Goal: Task Accomplishment & Management: Use online tool/utility

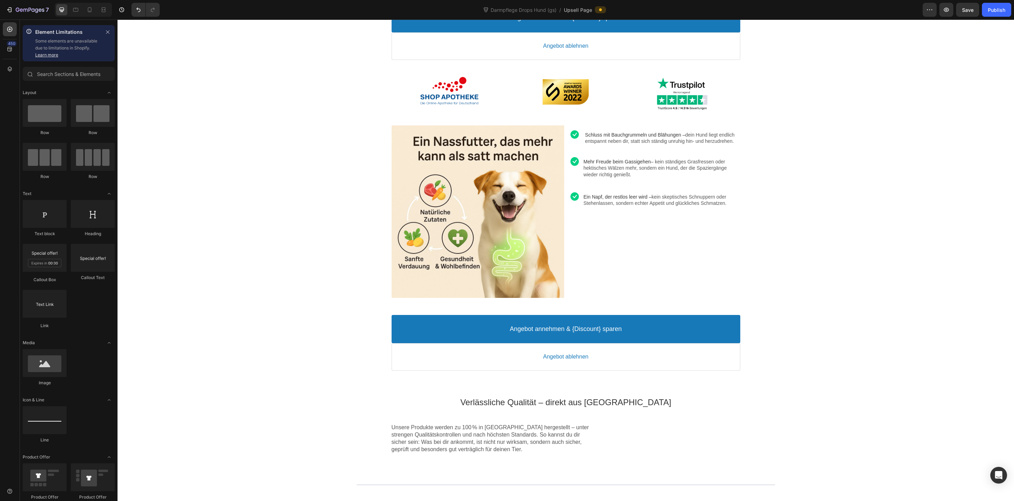
scroll to position [286, 0]
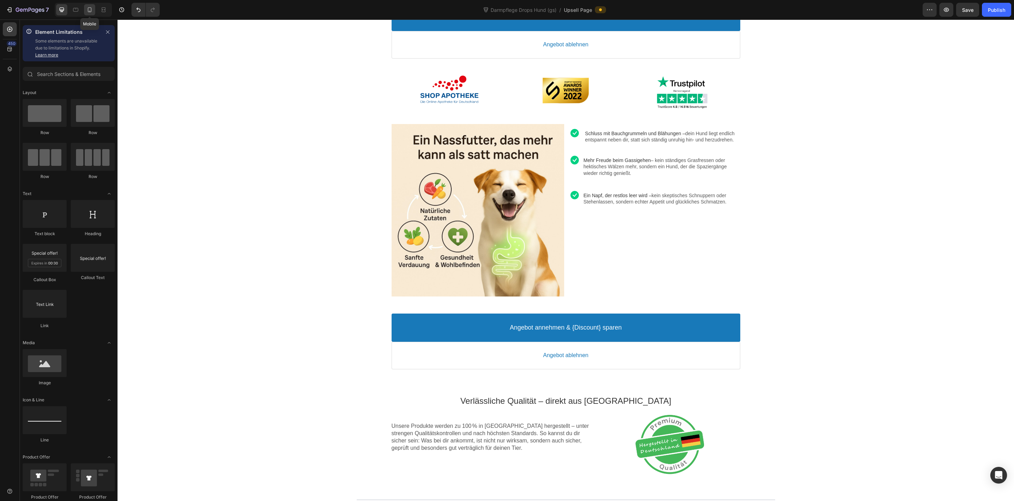
click at [90, 12] on icon at bounding box center [89, 9] width 7 height 7
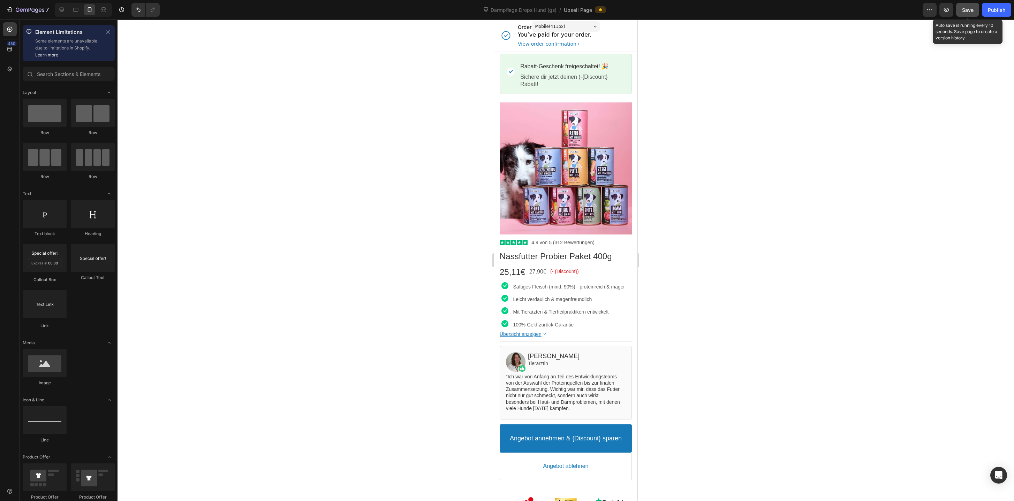
click at [971, 9] on span "Save" at bounding box center [968, 10] width 12 height 6
click at [1002, 8] on div "Publish" at bounding box center [996, 9] width 17 height 7
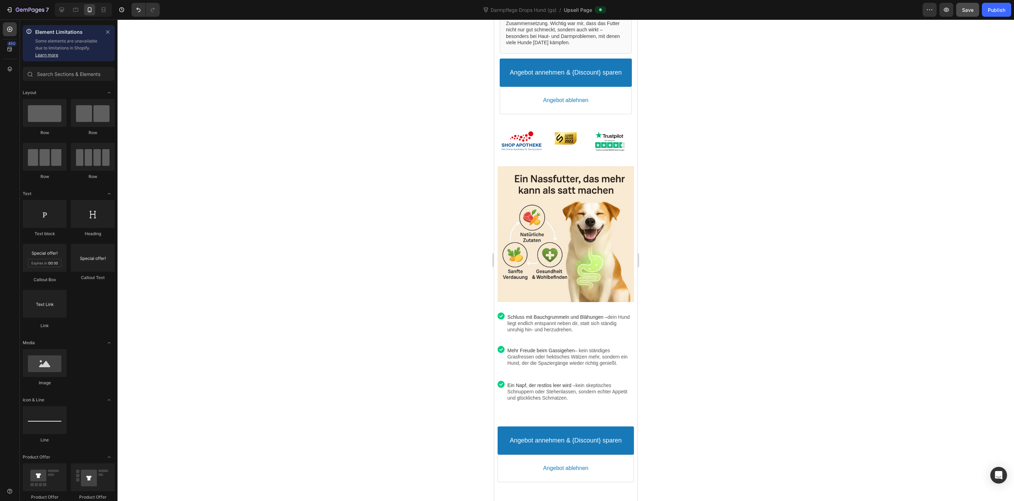
scroll to position [377, 0]
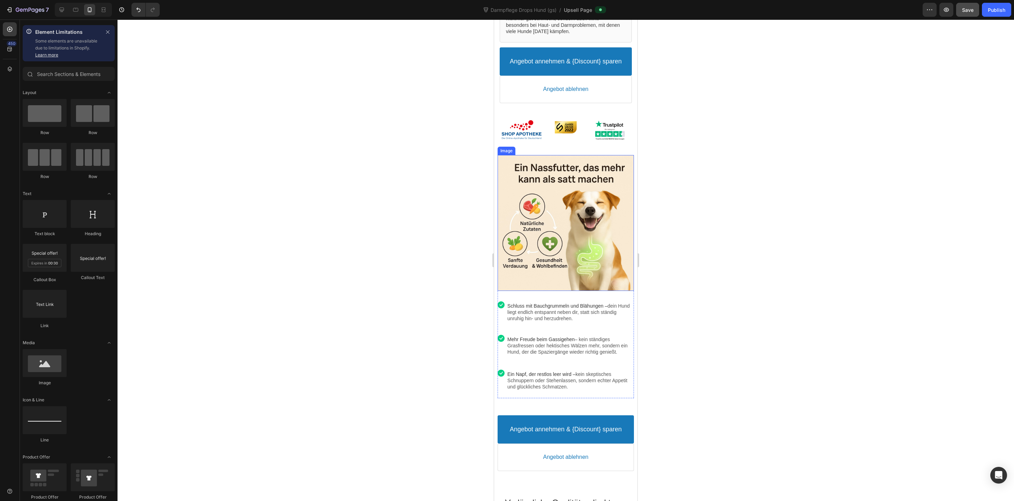
click at [593, 216] on div at bounding box center [565, 223] width 136 height 136
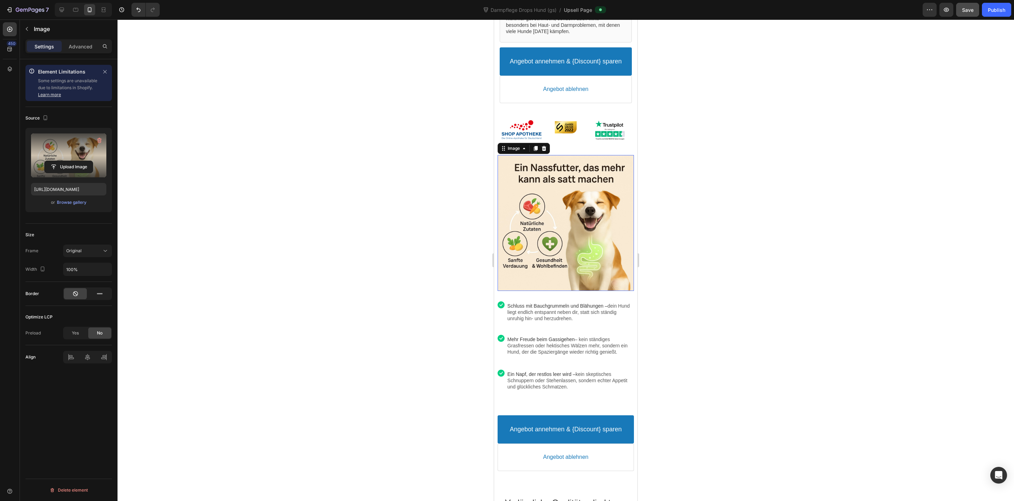
click at [63, 152] on label at bounding box center [68, 156] width 75 height 44
click at [63, 161] on input "file" at bounding box center [69, 167] width 48 height 12
type input "[URL][DOMAIN_NAME]"
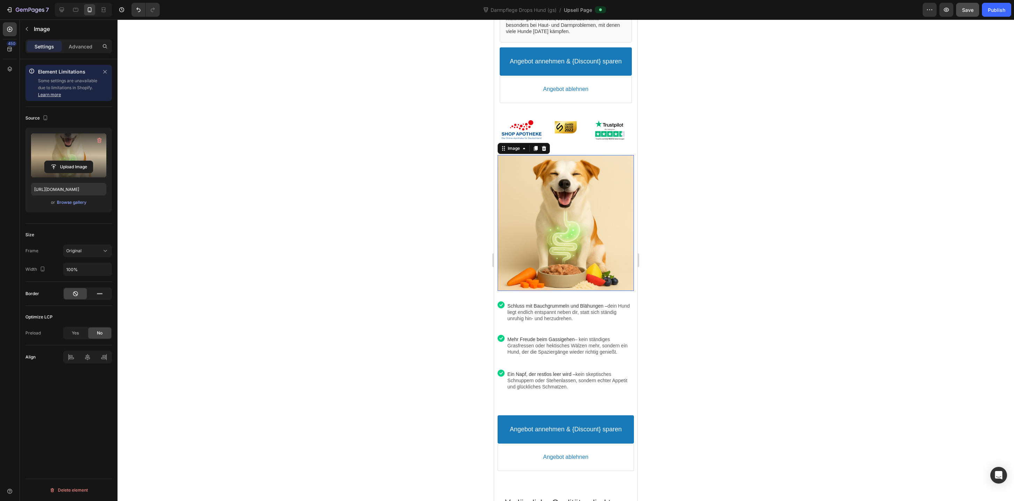
click at [379, 233] on div at bounding box center [565, 261] width 896 height 482
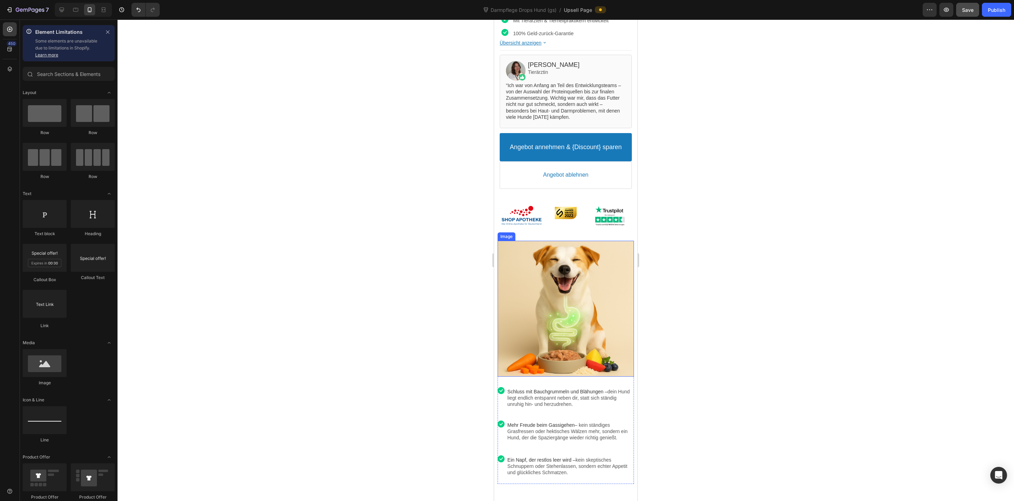
scroll to position [292, 0]
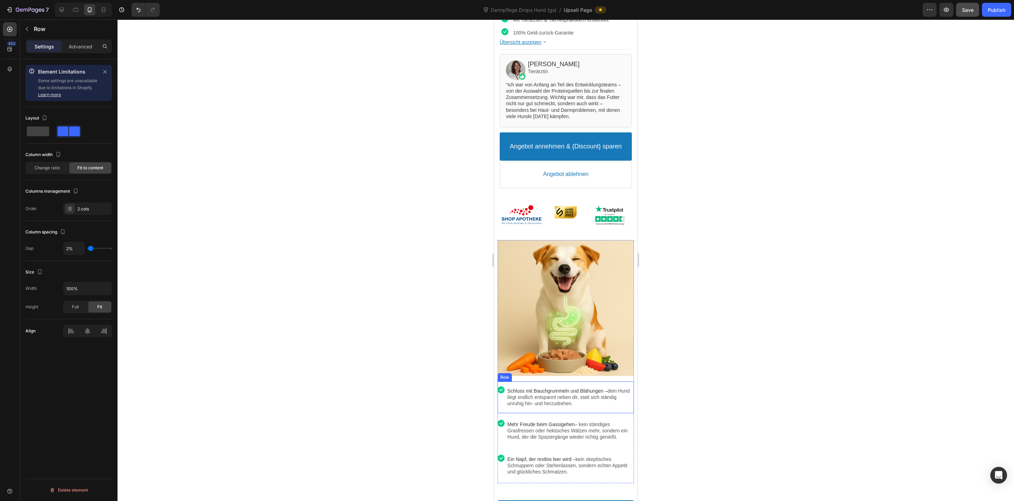
click at [500, 402] on div "Image" at bounding box center [500, 397] width 7 height 25
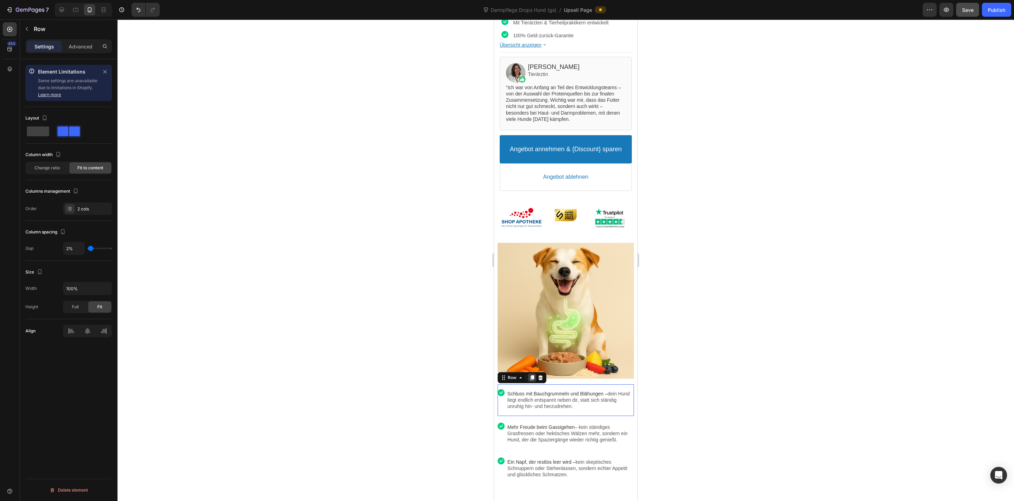
scroll to position [289, 0]
click at [59, 13] on icon at bounding box center [61, 9] width 7 height 7
type input "1200"
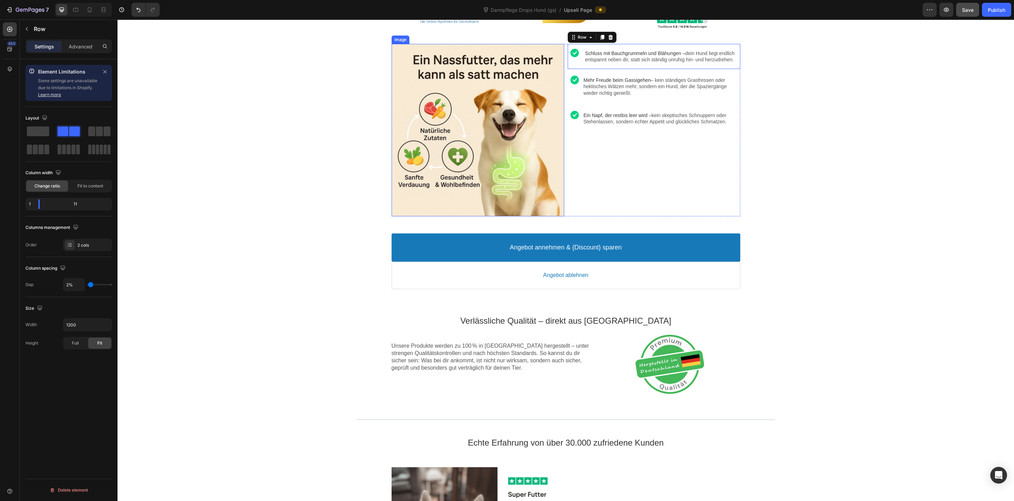
scroll to position [303, 0]
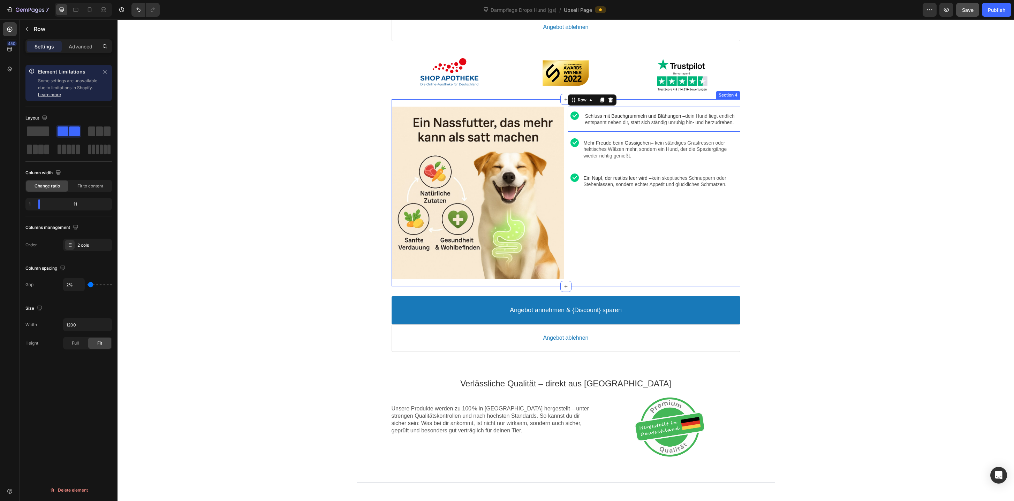
click at [575, 281] on div "Image Schluss mit Bauchgrummeln und Blähungen – dein Hund liegt endlich entspan…" at bounding box center [565, 192] width 349 height 187
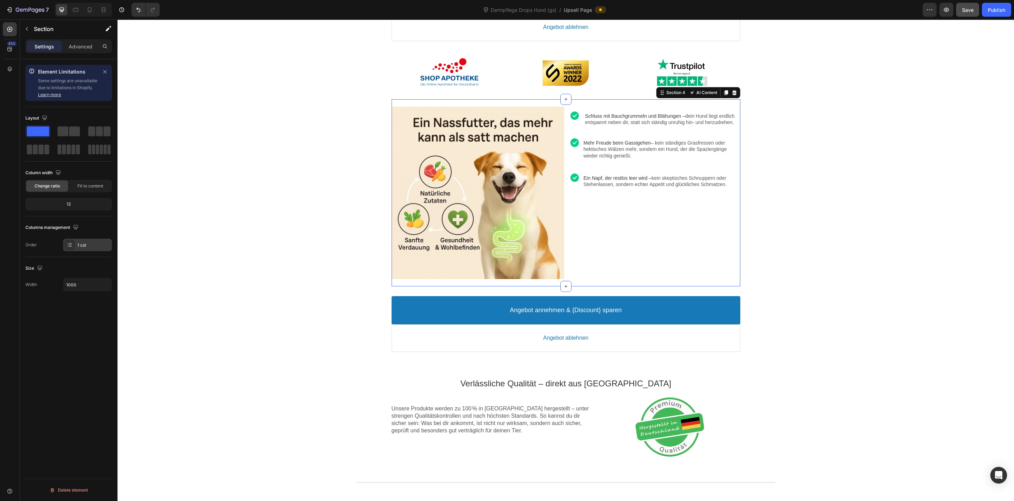
click at [96, 242] on div "1 col" at bounding box center [93, 245] width 33 height 6
click at [577, 257] on div "Image Schluss mit Bauchgrummeln und Blähungen – dein Hund liegt endlich entspan…" at bounding box center [654, 193] width 173 height 173
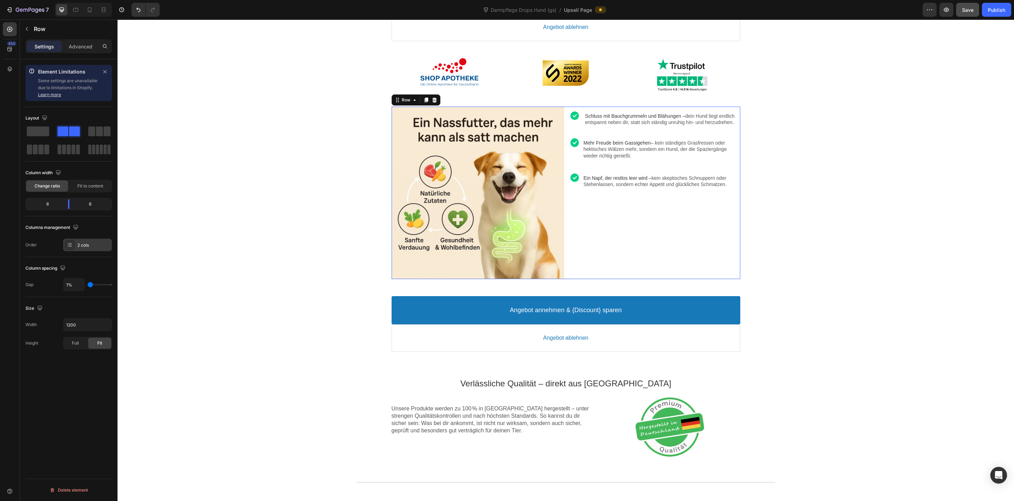
click at [102, 241] on div "2 cols" at bounding box center [87, 245] width 49 height 13
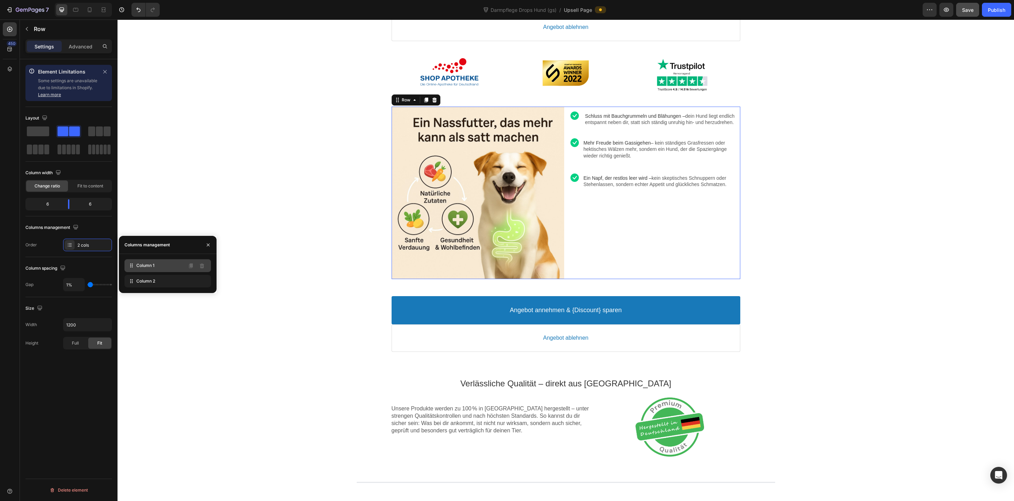
drag, startPoint x: 145, startPoint y: 284, endPoint x: 145, endPoint y: 268, distance: 16.0
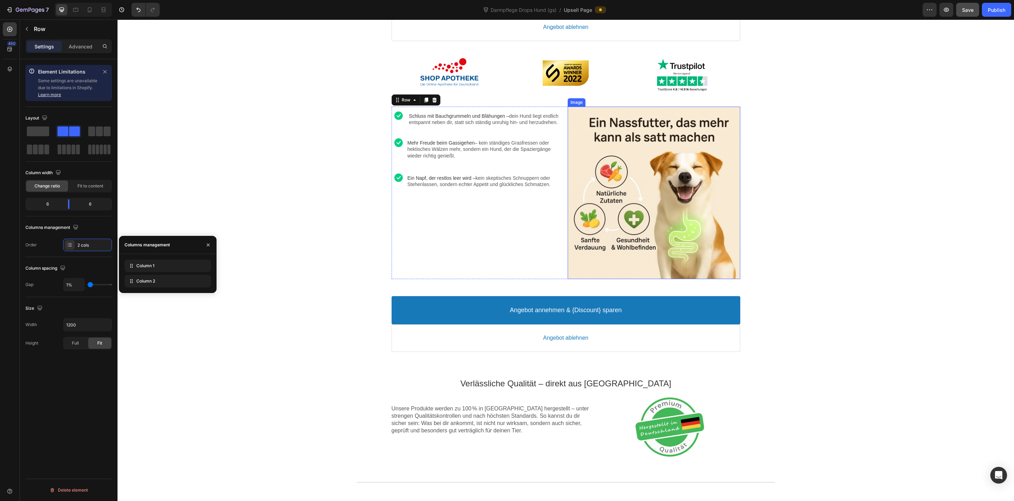
click at [624, 172] on div at bounding box center [654, 193] width 173 height 173
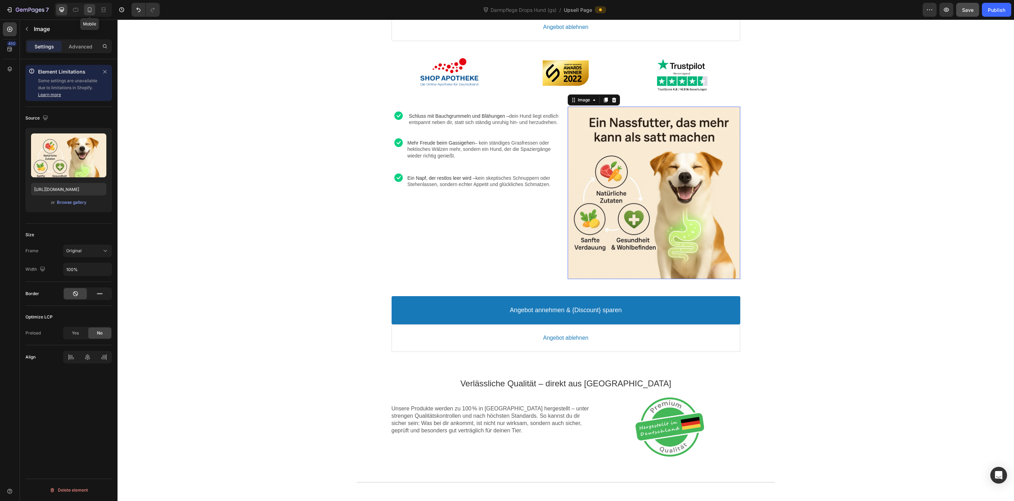
click at [87, 6] on div at bounding box center [89, 9] width 11 height 11
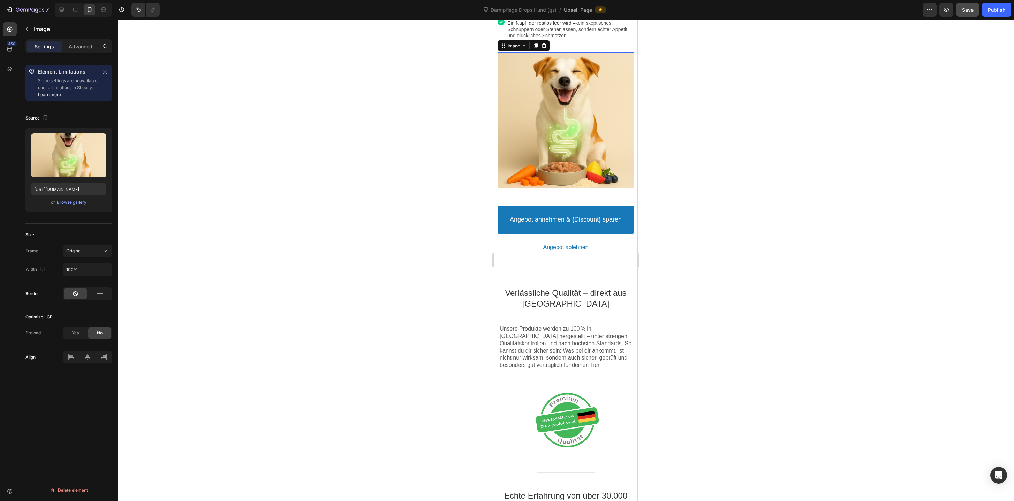
scroll to position [595, 0]
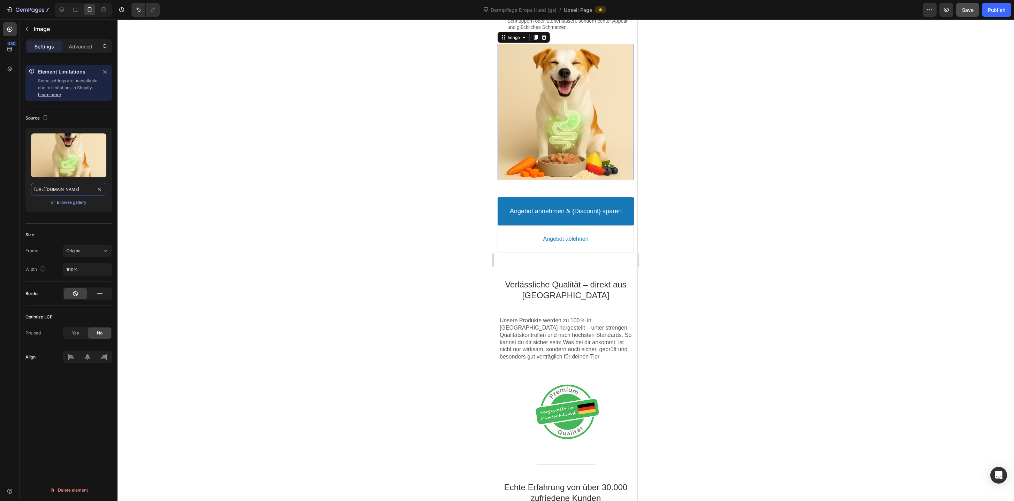
click at [59, 188] on input "[URL][DOMAIN_NAME]" at bounding box center [68, 189] width 75 height 13
click at [61, 13] on icon at bounding box center [61, 9] width 7 height 7
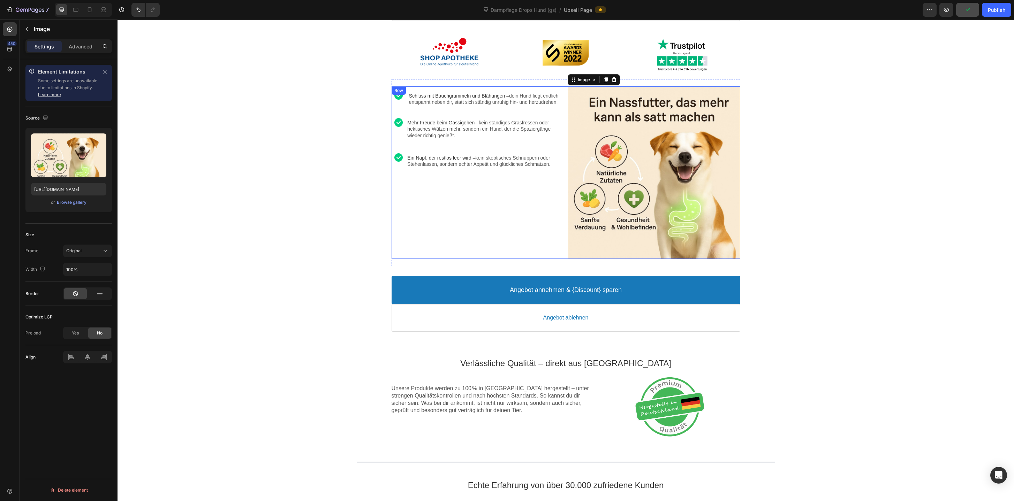
scroll to position [307, 0]
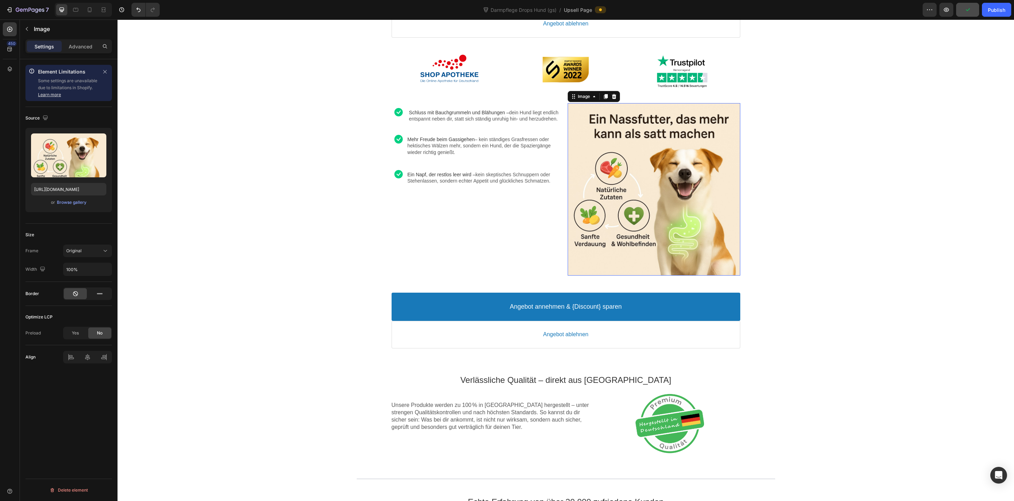
click at [653, 157] on div at bounding box center [654, 189] width 173 height 173
click at [66, 181] on div "Upload Image [URL][DOMAIN_NAME] or Browse gallery" at bounding box center [68, 170] width 86 height 84
click at [66, 189] on input "[URL][DOMAIN_NAME]" at bounding box center [68, 189] width 75 height 13
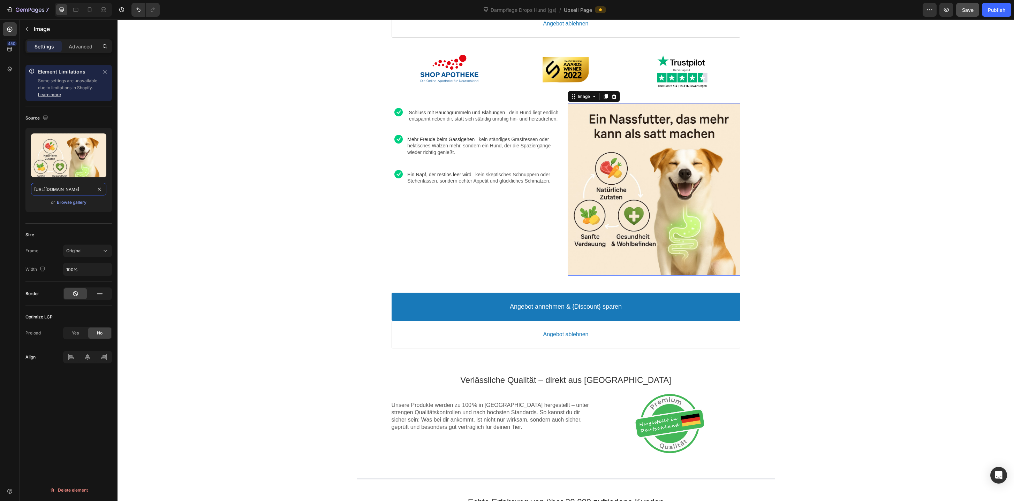
click at [66, 189] on input "[URL][DOMAIN_NAME]" at bounding box center [68, 189] width 75 height 13
paste input "efa534fe-a19c-40a1-a4a2-332a24a4e201"
type input "[URL][DOMAIN_NAME]"
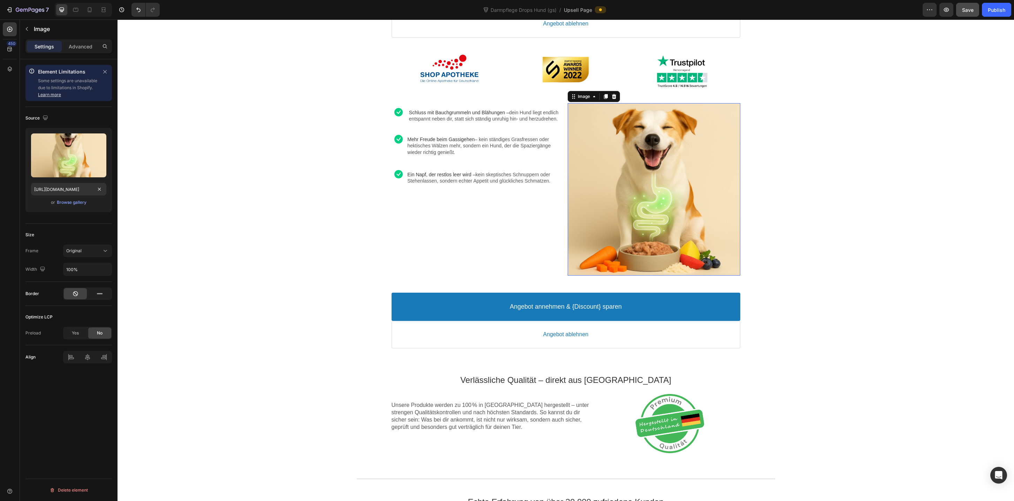
click at [257, 195] on div "Image Rabatt-Geschenk freigeschaltet! 🎉 Callout Text Sichere dir jetzt deinen (…" at bounding box center [565, 486] width 896 height 1483
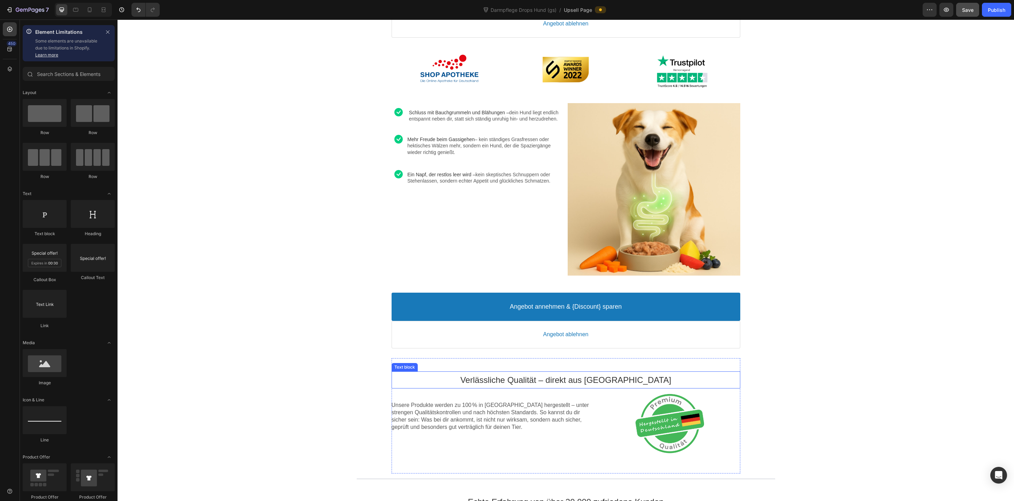
click at [553, 376] on p "Verlässliche Qualität – direkt aus [GEOGRAPHIC_DATA]" at bounding box center [565, 380] width 349 height 11
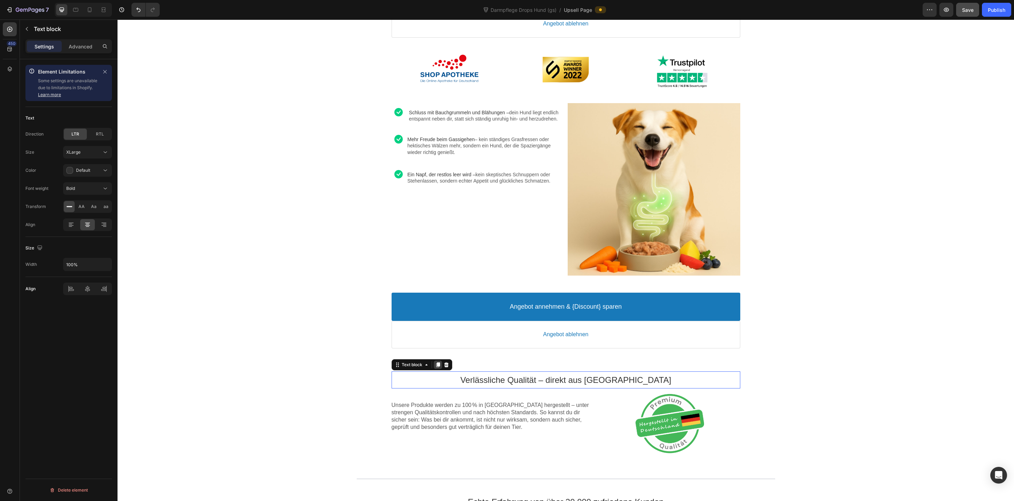
click at [437, 366] on icon at bounding box center [438, 365] width 6 height 6
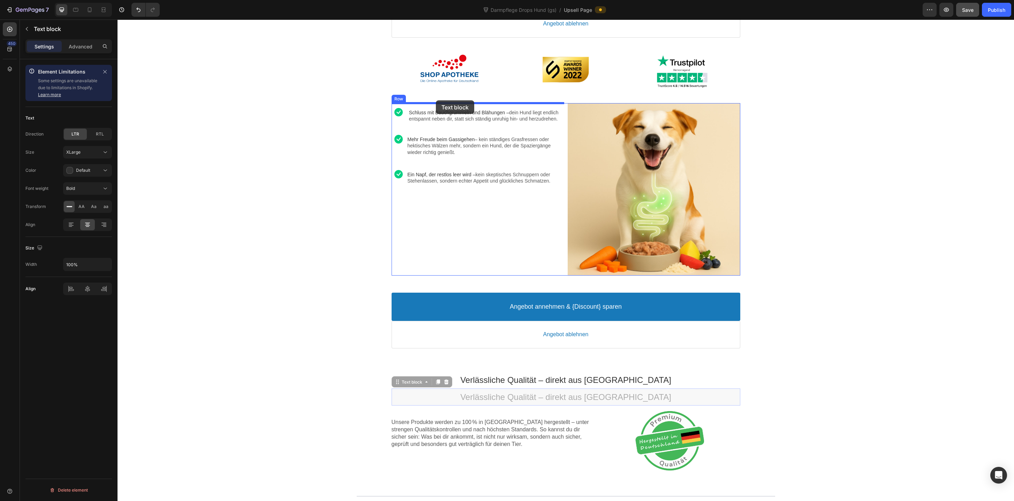
drag, startPoint x: 418, startPoint y: 383, endPoint x: 436, endPoint y: 102, distance: 281.9
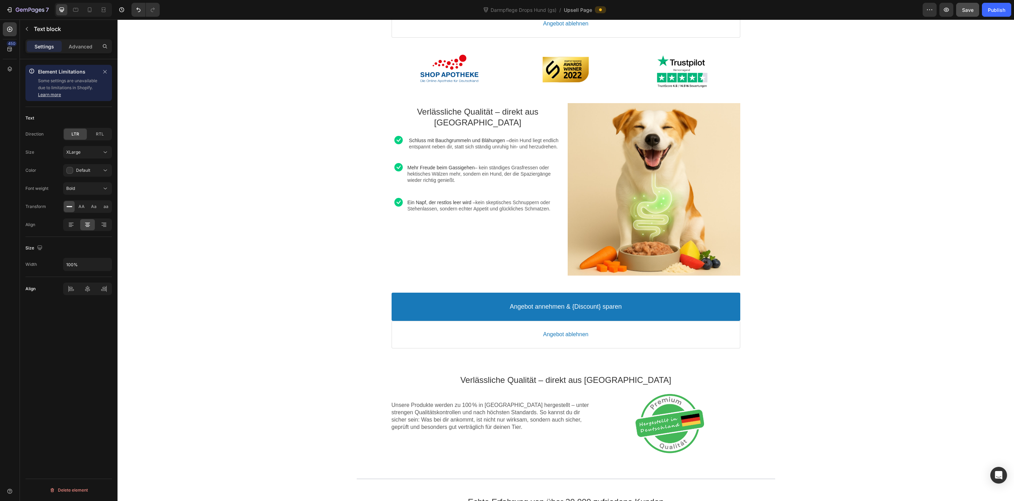
click at [437, 113] on p "Verlässliche Qualität – direkt aus [GEOGRAPHIC_DATA]" at bounding box center [477, 117] width 173 height 22
click at [384, 117] on div "Image Rabatt-Geschenk freigeschaltet! 🎉 Callout Text Sichere dir jetzt deinen (…" at bounding box center [565, 486] width 896 height 1483
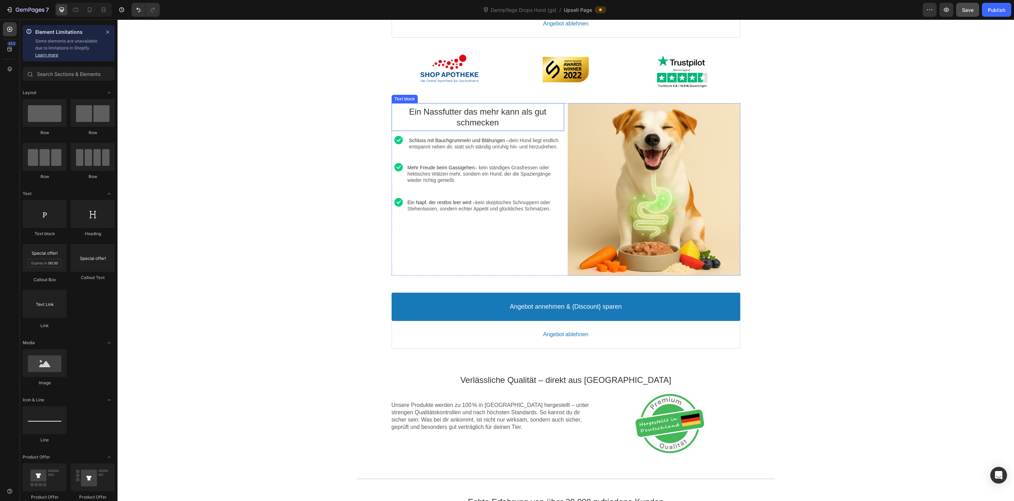
click at [418, 114] on p "Ein Nassfutter das mehr kann als gut schmecken" at bounding box center [477, 117] width 173 height 22
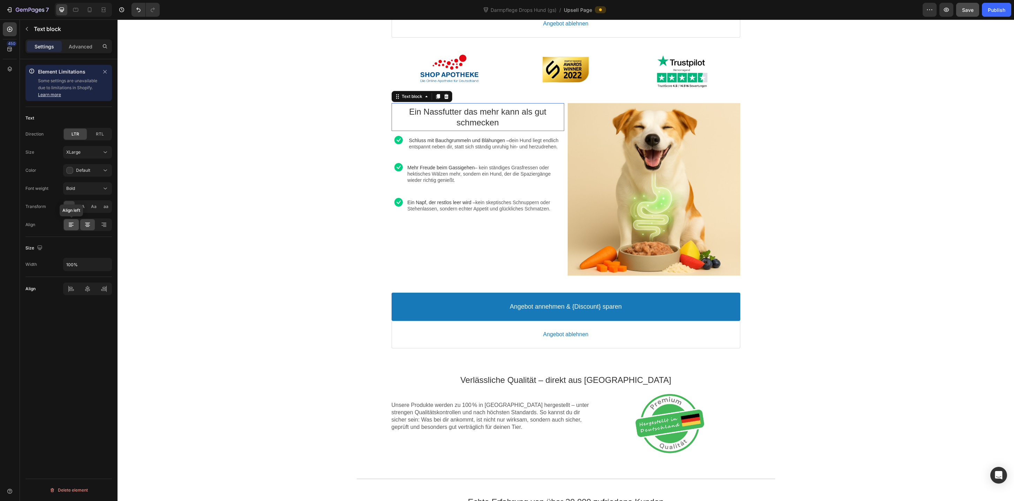
click at [74, 227] on icon at bounding box center [71, 224] width 7 height 7
click at [256, 184] on div "Image Rabatt-Geschenk freigeschaltet! 🎉 Callout Text Sichere dir jetzt deinen (…" at bounding box center [565, 486] width 896 height 1483
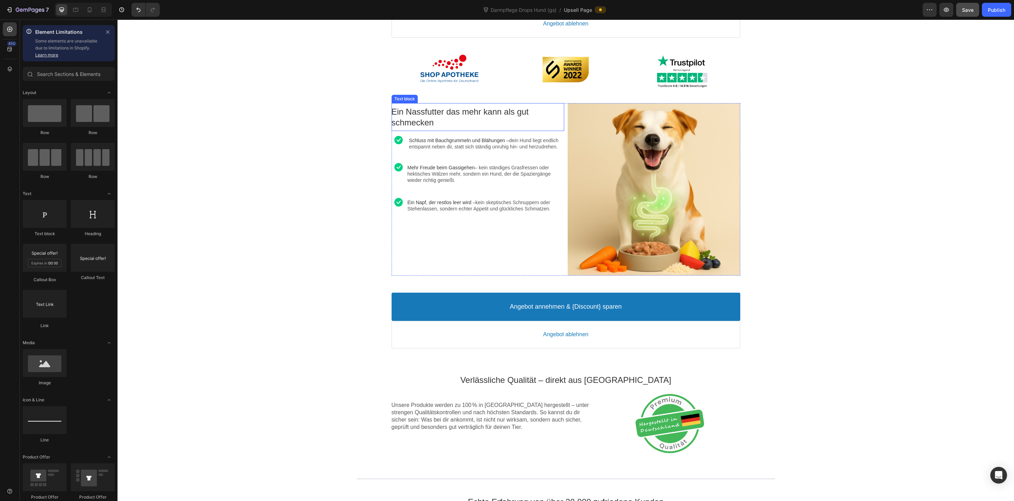
click at [501, 115] on p "Ein Nassfutter das mehr kann als gut schmecken" at bounding box center [477, 117] width 173 height 22
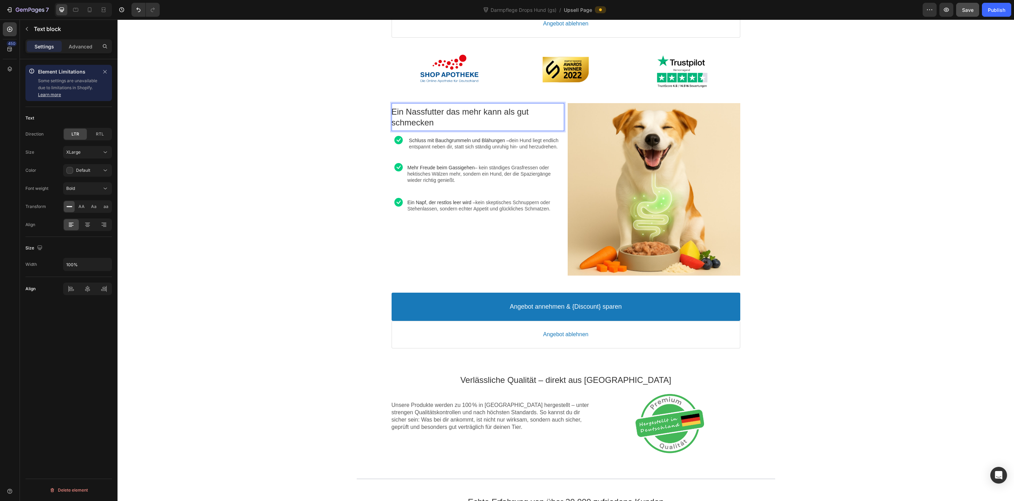
click at [514, 115] on p "Ein Nassfutter das mehr kann als gut schmecken" at bounding box center [477, 117] width 173 height 22
click at [540, 112] on p "Ein Nassfutter das mehr kann als nur gut schmecken" at bounding box center [477, 117] width 173 height 22
click at [393, 122] on p "Ein Nassfutter das mehr kann als nur lecker schmecken" at bounding box center [477, 117] width 173 height 22
click at [280, 140] on div "Image Rabatt-Geschenk freigeschaltet! 🎉 Callout Text Sichere dir jetzt deinen (…" at bounding box center [565, 486] width 896 height 1483
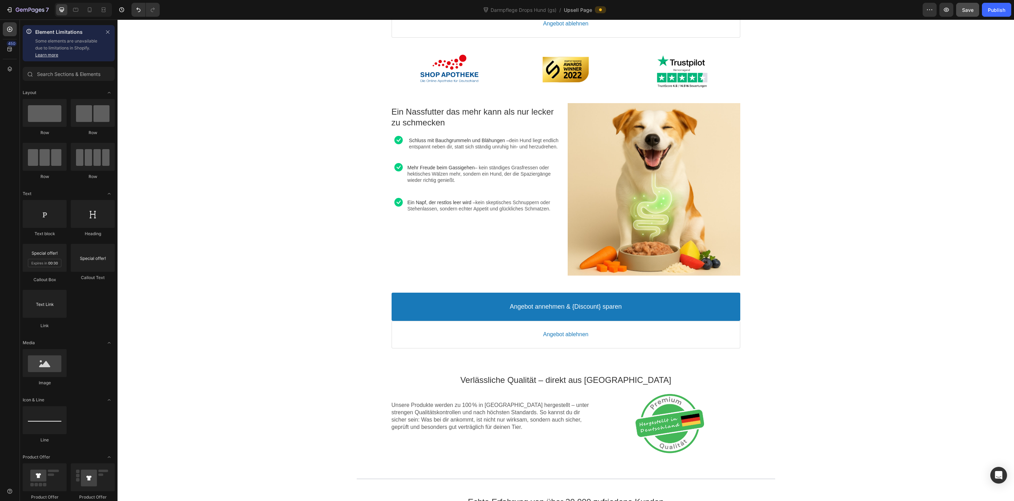
click at [331, 178] on div "Image Rabatt-Geschenk freigeschaltet! 🎉 Callout Text Sichere dir jetzt deinen (…" at bounding box center [565, 486] width 896 height 1483
click at [90, 15] on div at bounding box center [89, 9] width 11 height 11
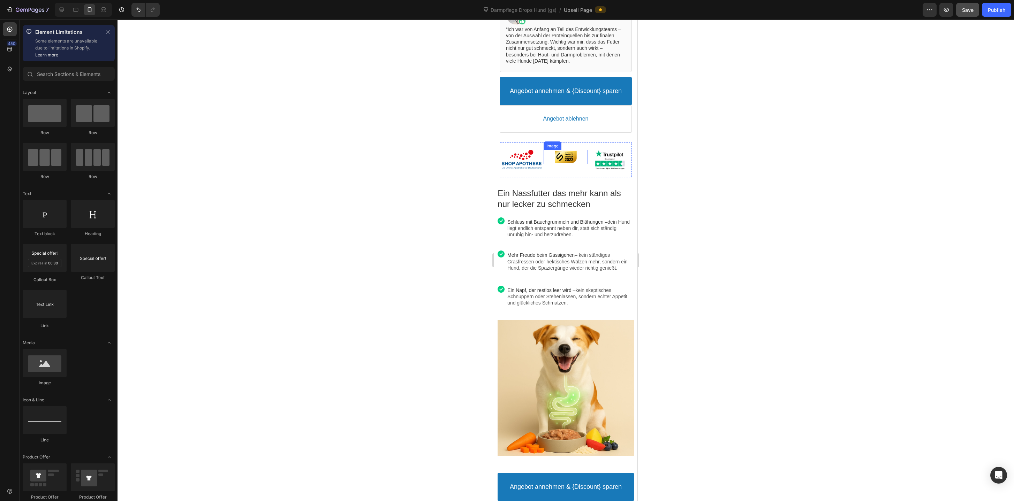
scroll to position [449, 0]
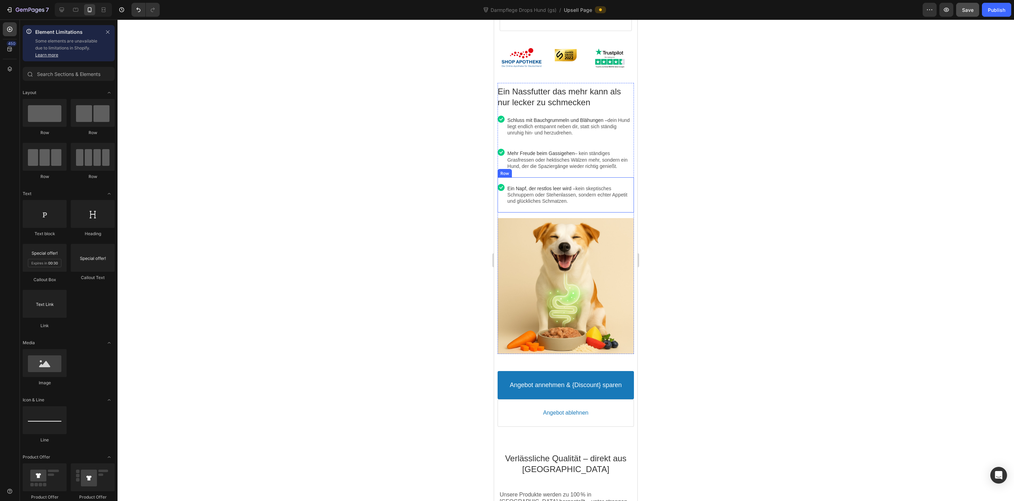
click at [561, 211] on div "Image Ein Napf, der restlos leer wird – kein skeptisches Schnuppern oder Stehen…" at bounding box center [565, 194] width 136 height 35
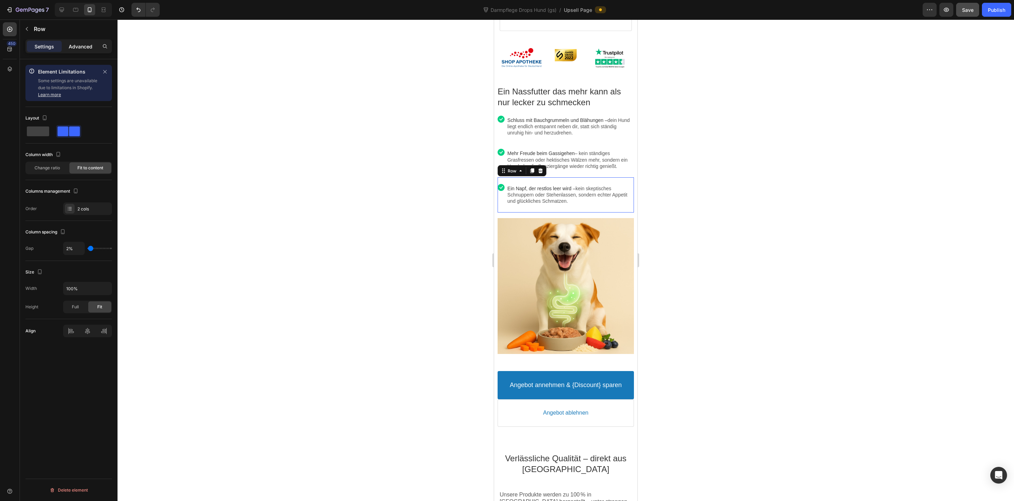
click at [80, 51] on div "Advanced" at bounding box center [80, 46] width 35 height 11
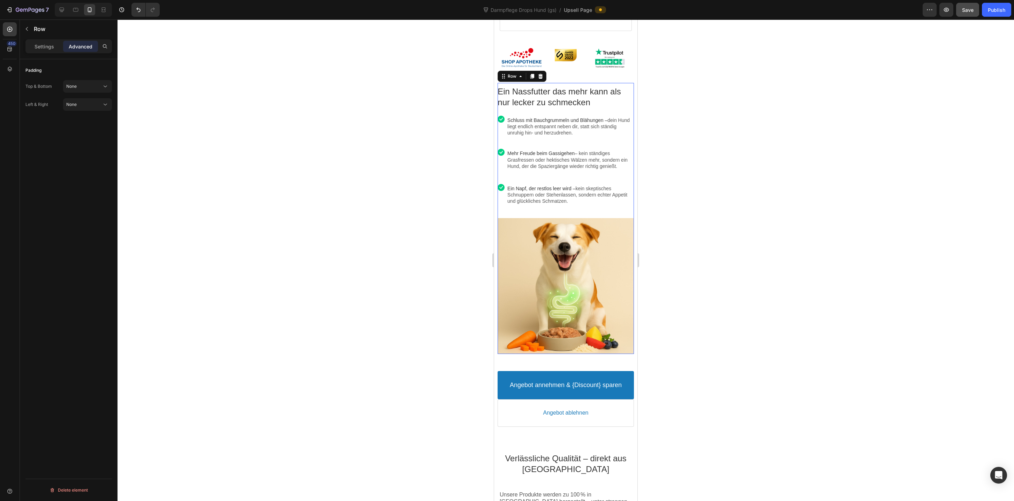
click at [544, 215] on div "Ein Nassfutter das mehr kann als nur lecker zu schmecken Text block Image Schlu…" at bounding box center [565, 219] width 136 height 272
click at [553, 206] on div "Ein Napf, der restlos leer wird – kein skeptisches Schnuppern oder Stehenlassen…" at bounding box center [570, 194] width 127 height 25
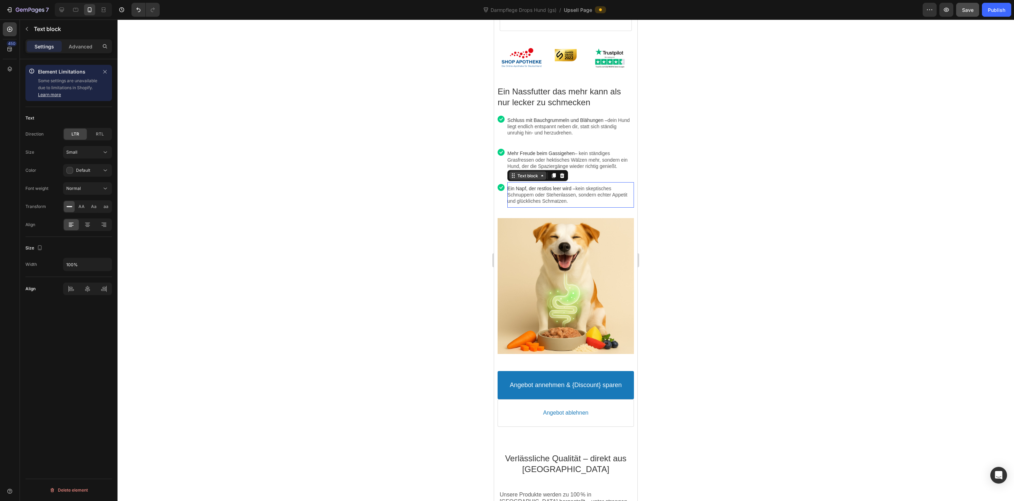
click at [529, 175] on div "Text block" at bounding box center [527, 175] width 23 height 5
click at [531, 161] on div "Row 2 cols" at bounding box center [523, 163] width 30 height 11
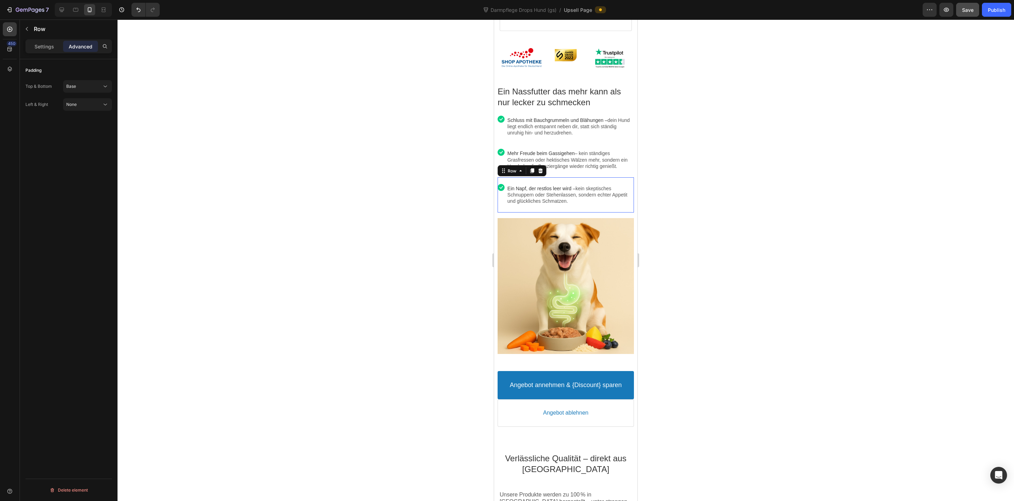
click at [71, 78] on div "Padding Top & Bottom Base Left & Right None" at bounding box center [68, 87] width 86 height 57
click at [464, 310] on div at bounding box center [565, 261] width 896 height 482
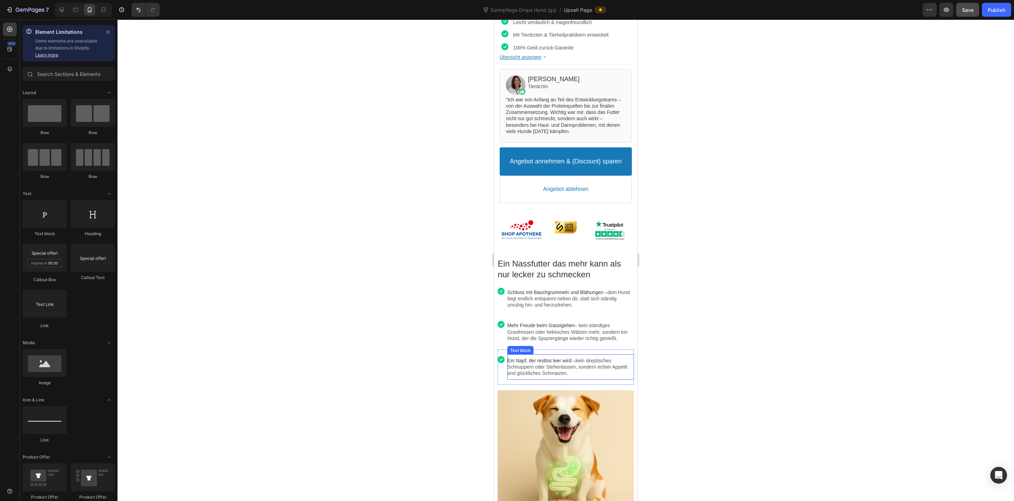
scroll to position [391, 0]
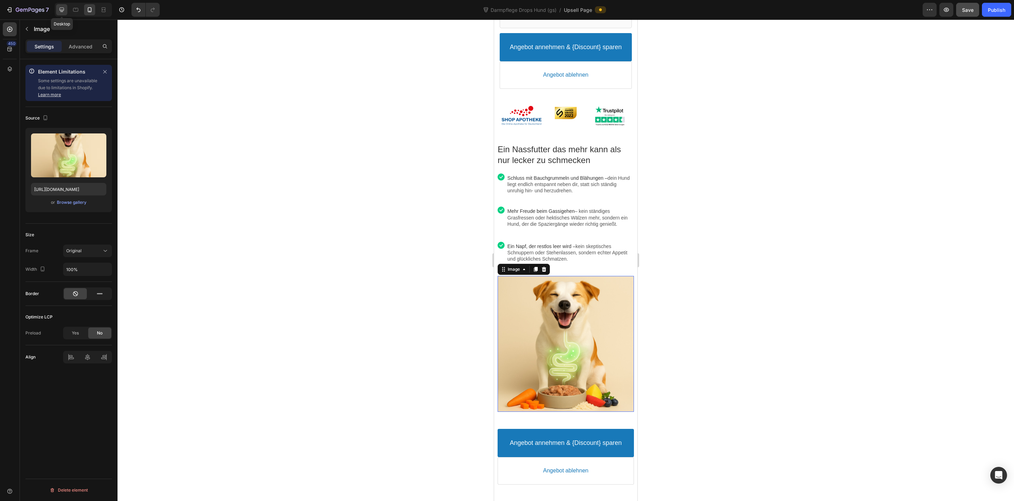
click at [61, 12] on icon at bounding box center [61, 9] width 7 height 7
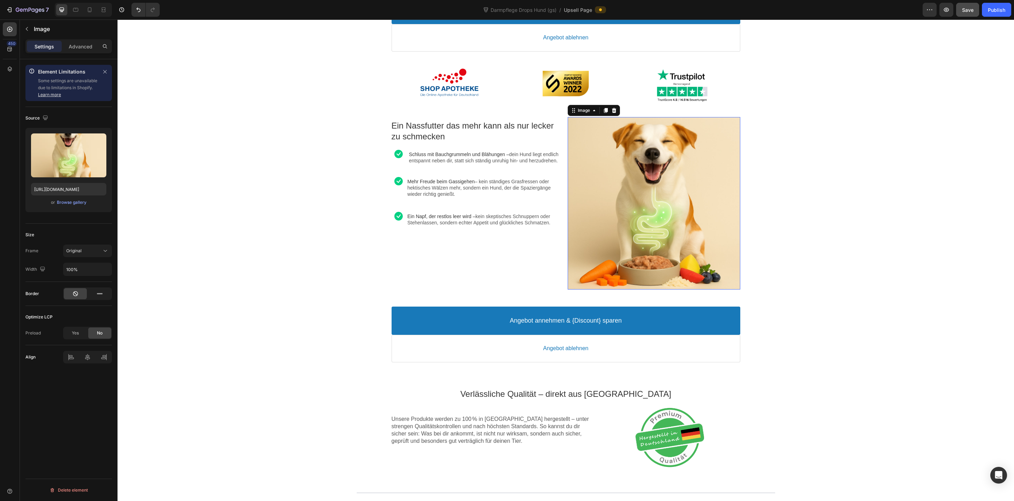
scroll to position [169, 0]
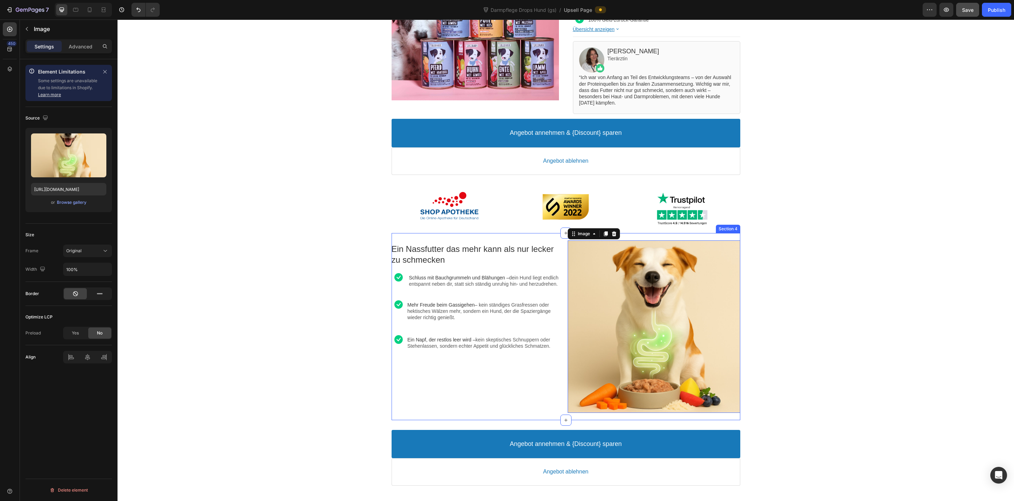
click at [525, 237] on div "Ein Nassfutter das mehr kann als nur lecker zu schmecken Text block Image Schlu…" at bounding box center [565, 326] width 349 height 187
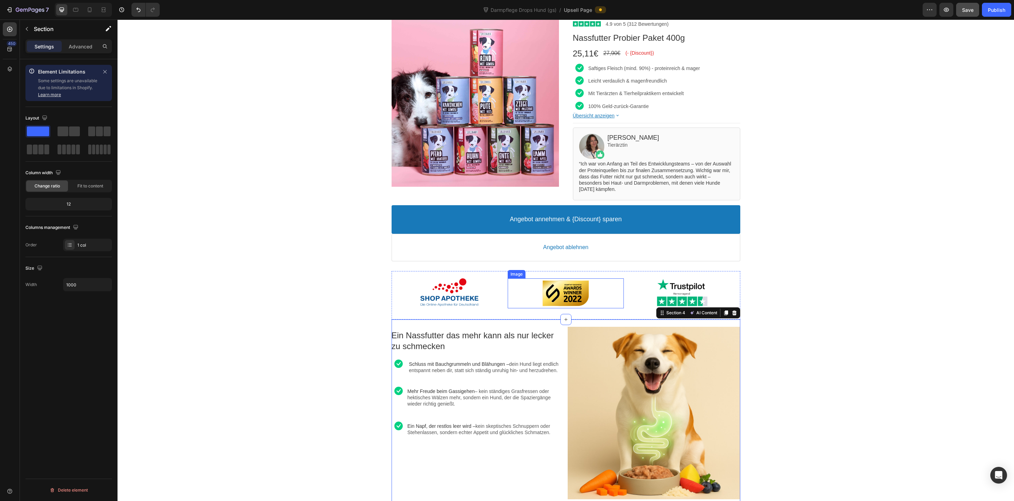
scroll to position [192, 0]
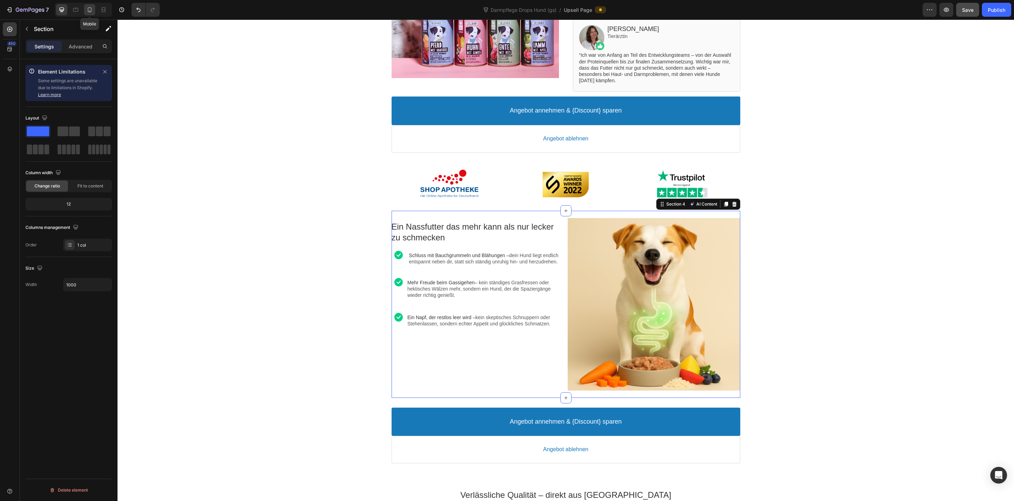
click at [90, 12] on icon at bounding box center [89, 9] width 7 height 7
type input "95%"
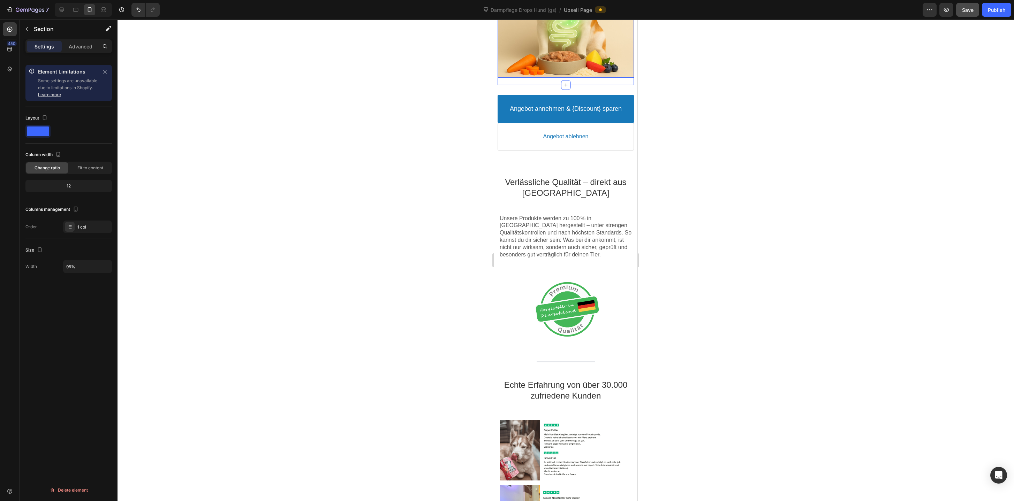
scroll to position [692, 0]
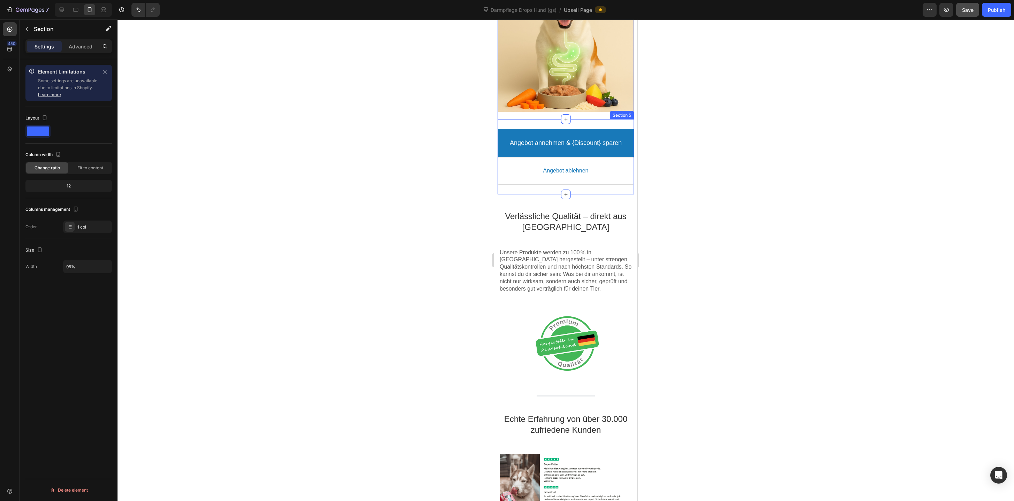
click at [542, 193] on div "Angebot annehmen & {Discount} sparen Accept Button Angebot ablehnen Decline But…" at bounding box center [565, 156] width 136 height 75
click at [79, 46] on p "Advanced" at bounding box center [81, 46] width 24 height 7
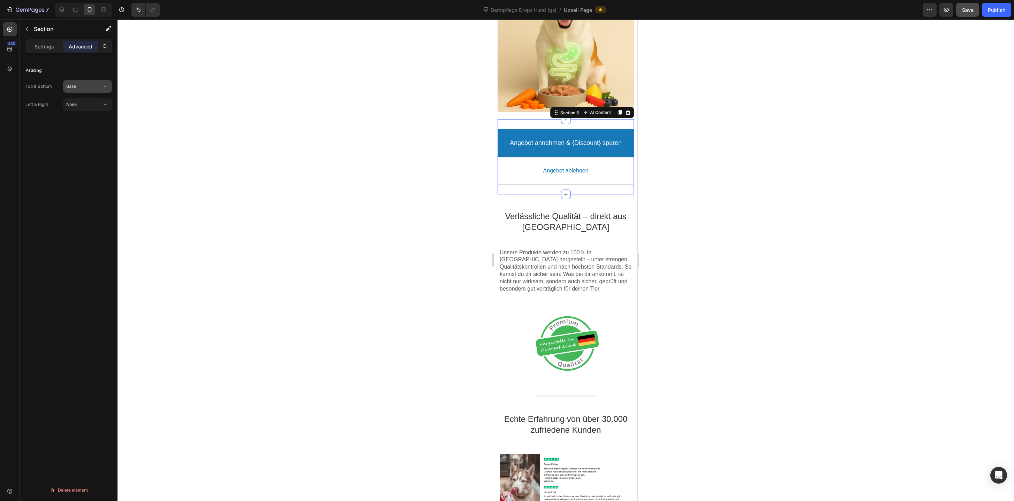
click at [74, 89] on span "Base" at bounding box center [71, 86] width 10 height 5
click at [84, 118] on span "Extra Tight" at bounding box center [77, 117] width 22 height 6
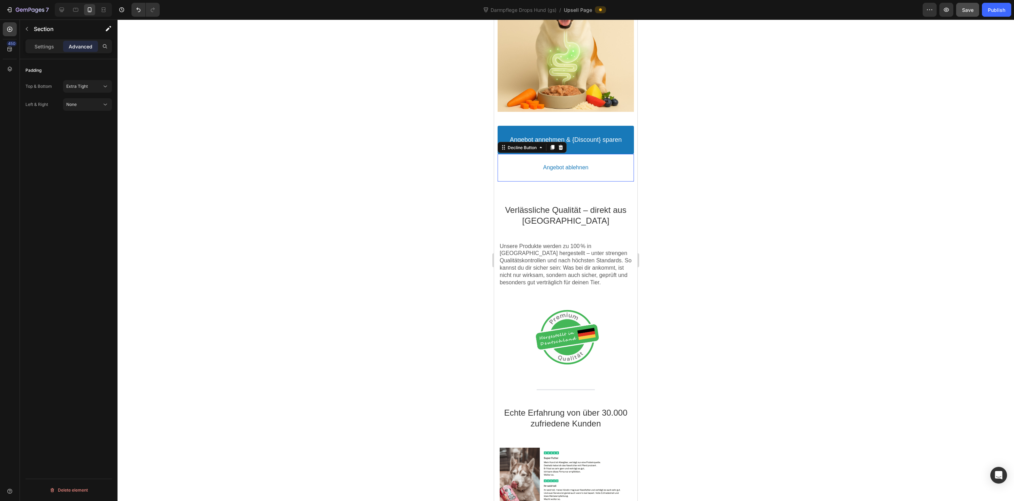
click at [509, 181] on button "Angebot ablehnen" at bounding box center [565, 168] width 136 height 28
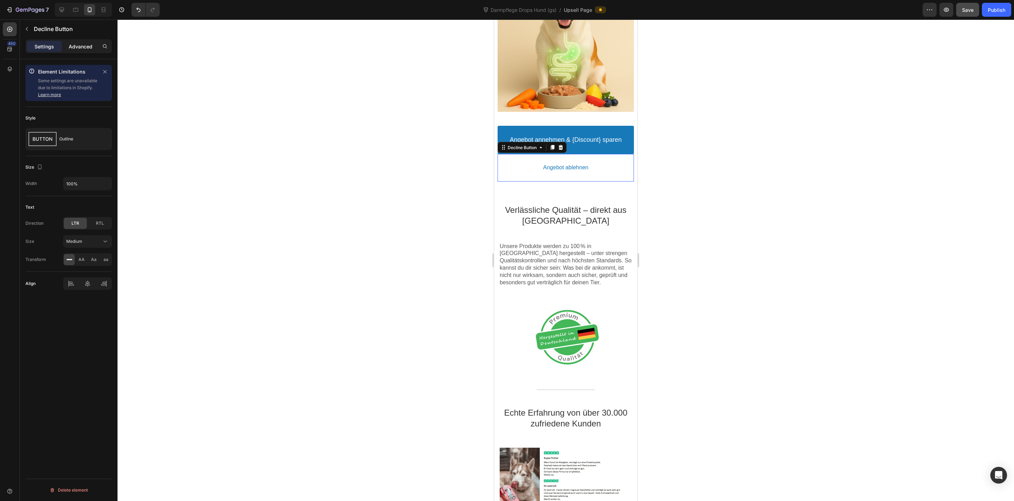
click at [84, 51] on div "Advanced" at bounding box center [80, 46] width 35 height 11
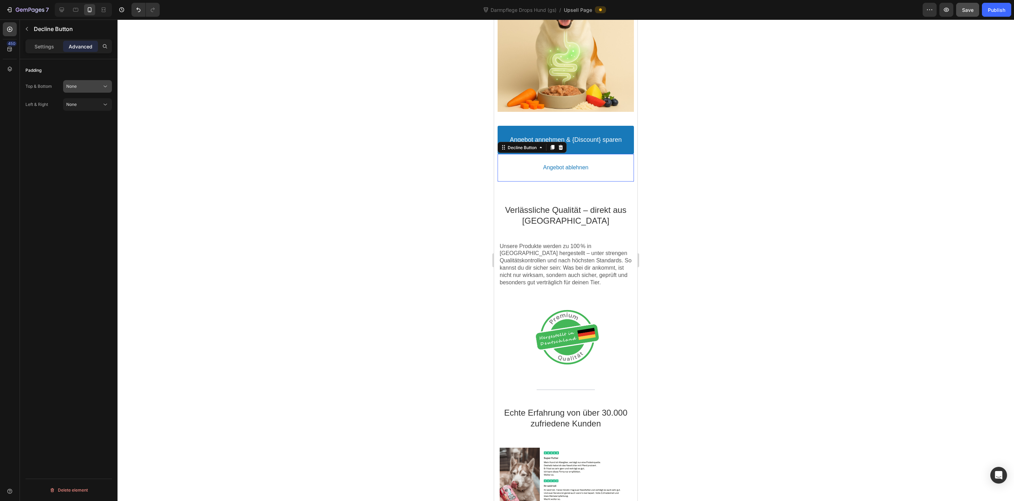
click at [84, 86] on div "None" at bounding box center [84, 86] width 36 height 6
click at [533, 184] on div "Angebot annehmen & {Discount} sparen Accept Button Angebot ablehnen Decline But…" at bounding box center [565, 154] width 136 height 66
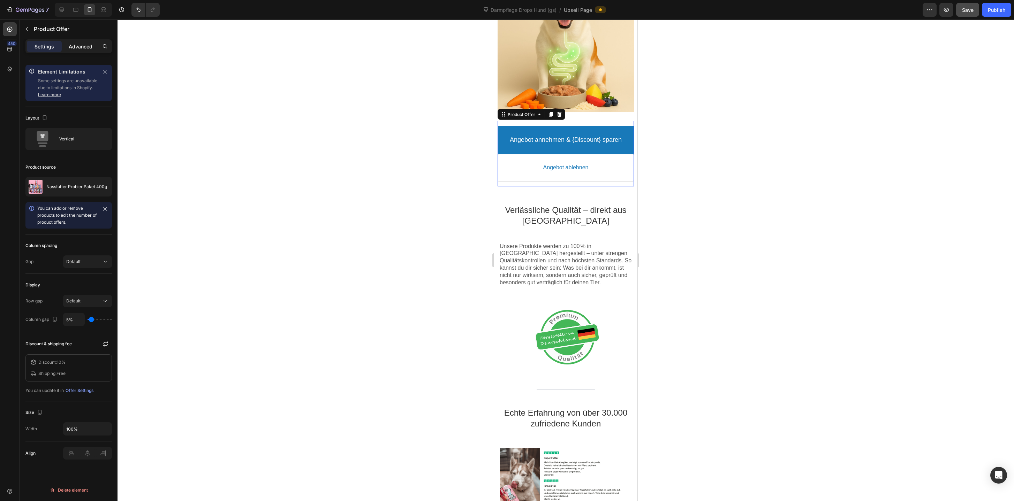
click at [81, 49] on p "Advanced" at bounding box center [81, 46] width 24 height 7
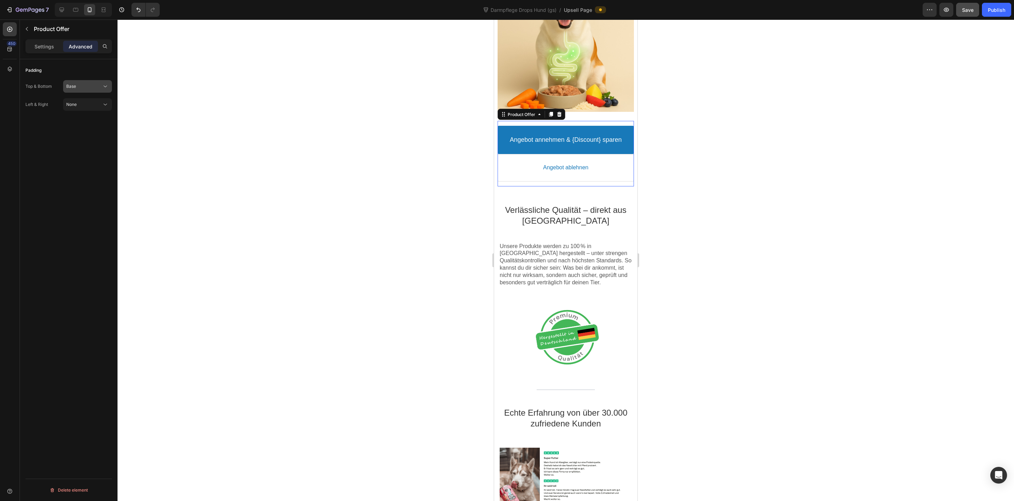
click at [95, 86] on div "Base" at bounding box center [84, 86] width 36 height 6
click at [86, 123] on div "Extra Tight 5px" at bounding box center [80, 129] width 57 height 13
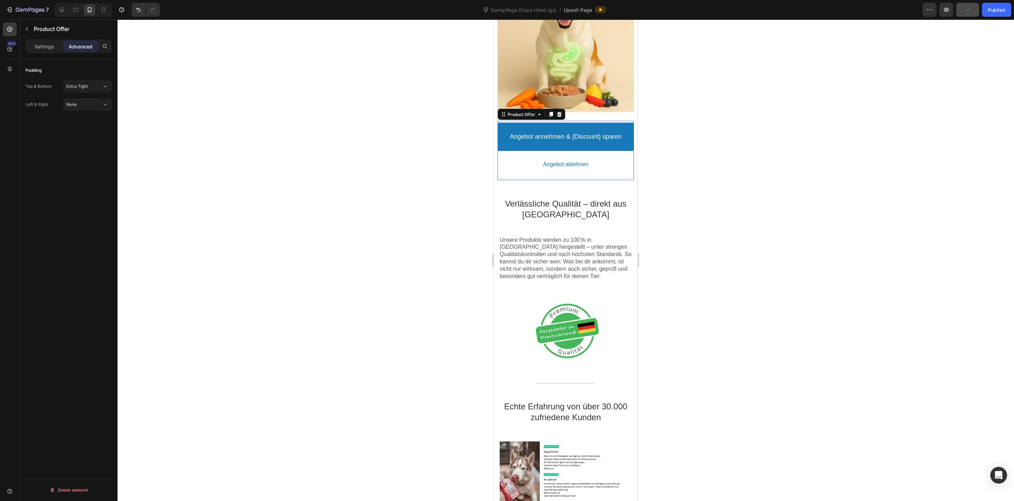
click at [696, 172] on div at bounding box center [565, 261] width 896 height 482
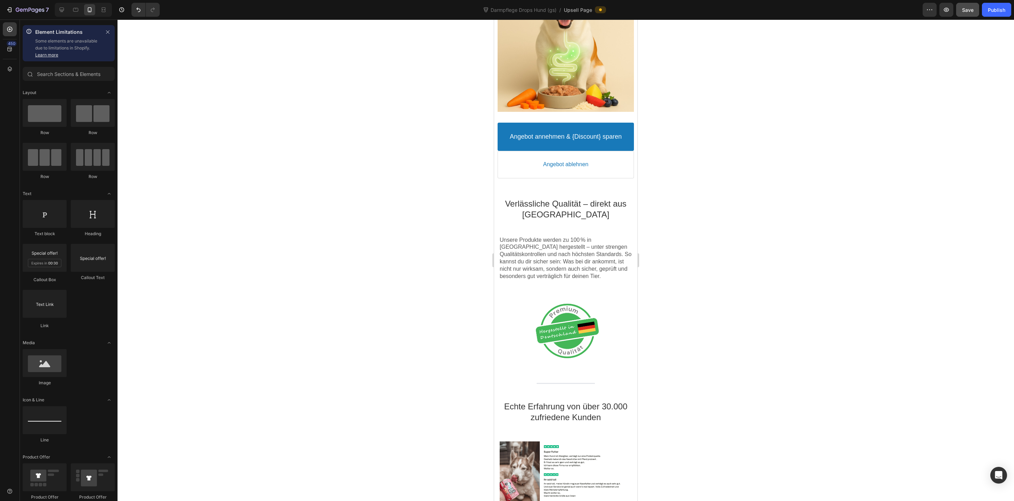
click at [699, 222] on div at bounding box center [565, 261] width 896 height 482
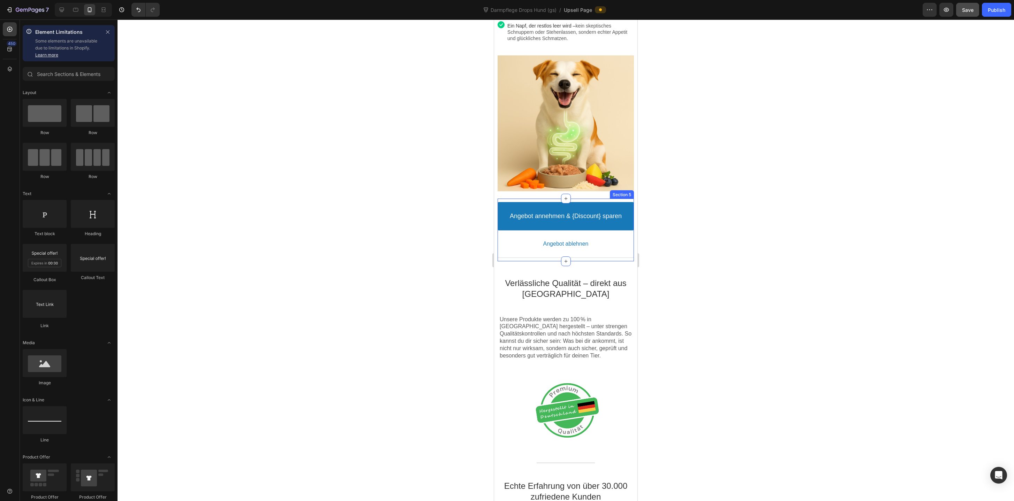
scroll to position [610, 0]
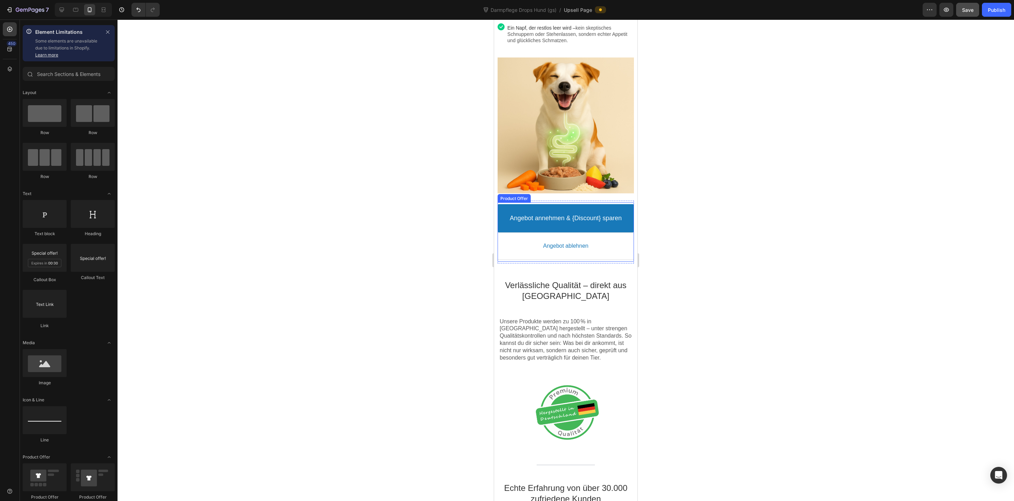
click at [510, 261] on div "Angebot annehmen & {Discount} sparen Accept Button Angebot ablehnen Decline But…" at bounding box center [565, 232] width 136 height 59
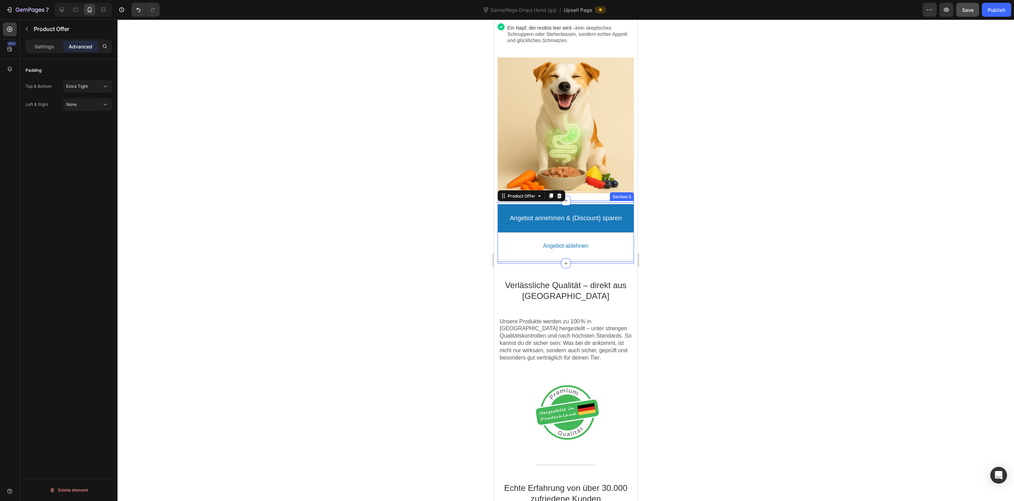
click at [509, 263] on div "Angebot annehmen & {Discount} sparen Accept Button Angebot ablehnen Decline But…" at bounding box center [565, 232] width 136 height 63
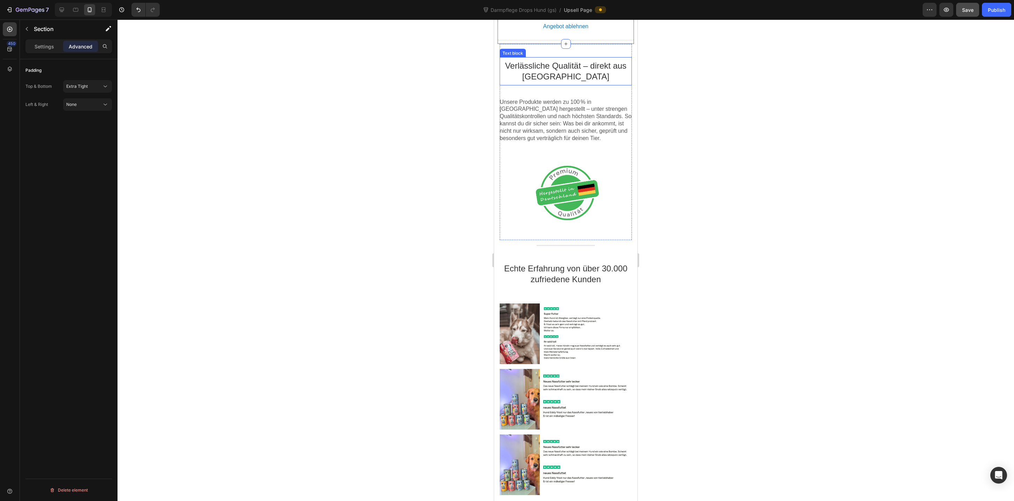
scroll to position [831, 0]
click at [501, 174] on div at bounding box center [566, 192] width 132 height 66
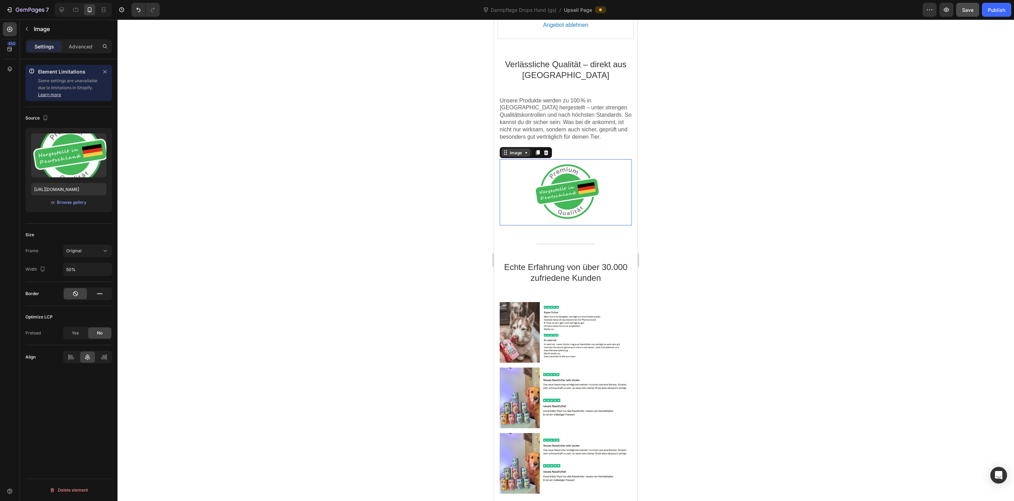
click at [511, 155] on div "Image" at bounding box center [515, 153] width 29 height 8
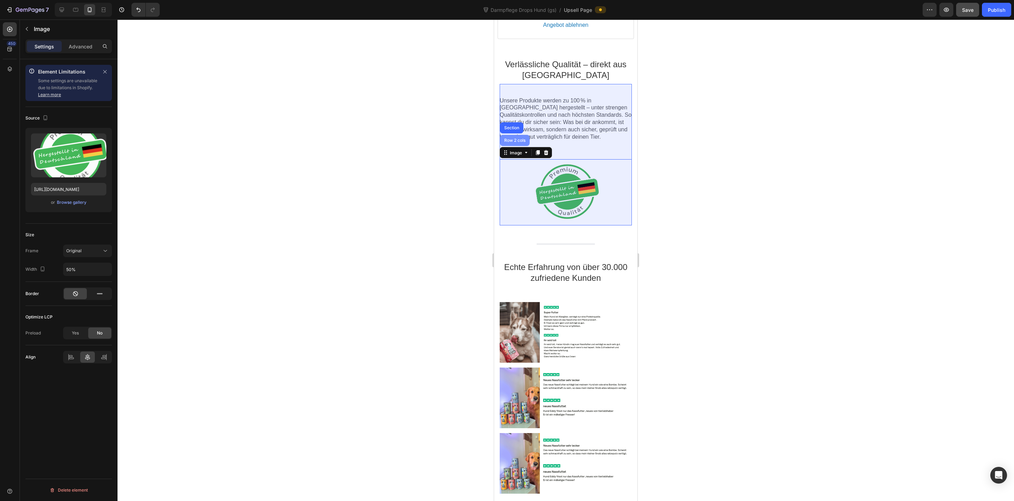
click at [514, 144] on div "Row 2 cols" at bounding box center [515, 140] width 30 height 11
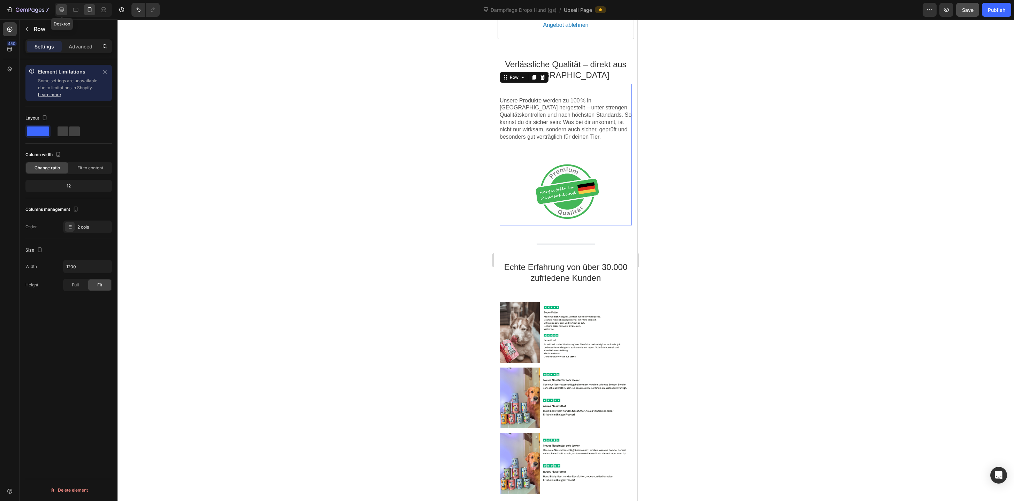
click at [64, 11] on icon at bounding box center [61, 9] width 7 height 7
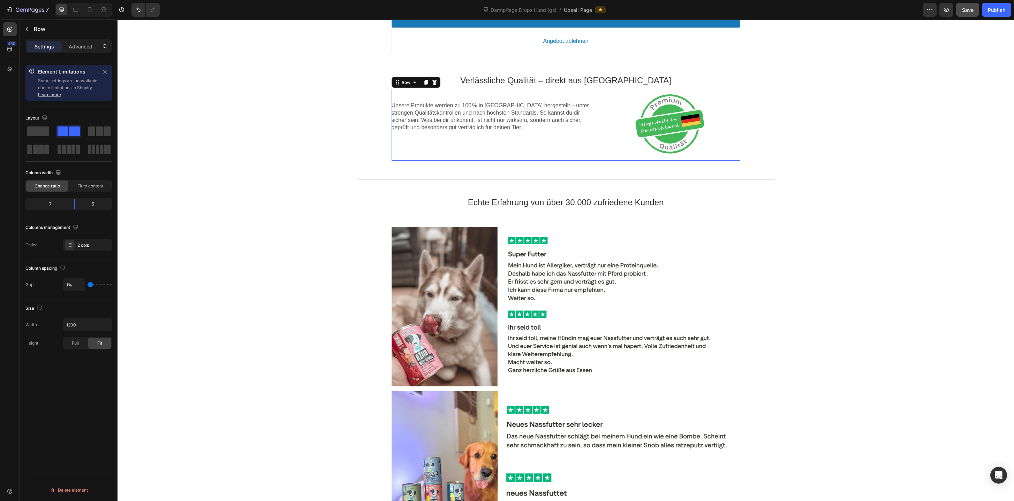
scroll to position [590, 0]
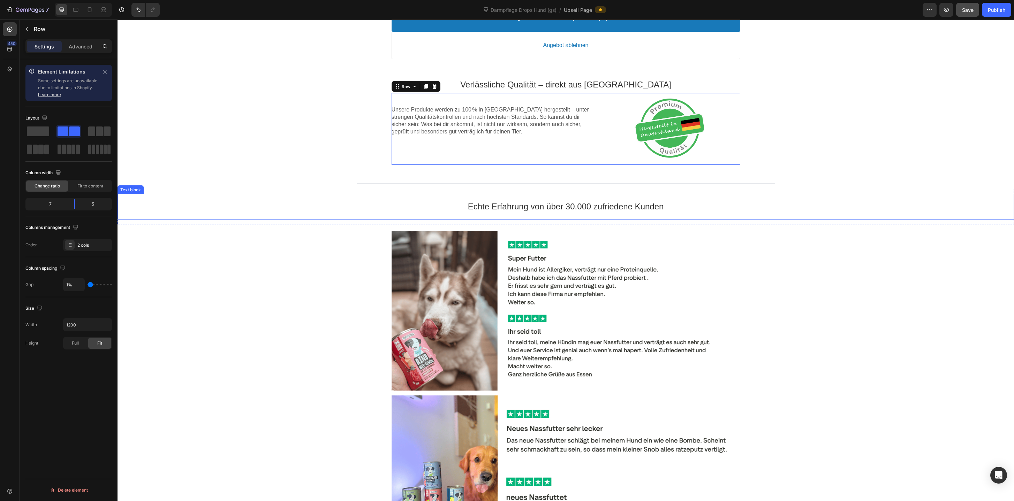
click at [492, 207] on p "Echte Erfahrung von über 30.000 zufriedene Kunden" at bounding box center [565, 206] width 896 height 11
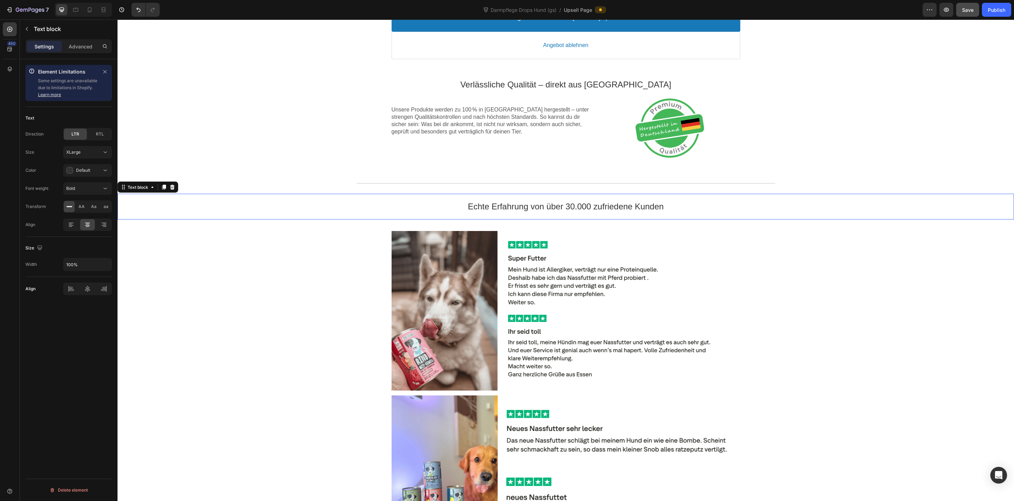
click at [295, 290] on div "Image Rabatt-Geschenk freigeschaltet! 🎉 Callout Text Sichere dir jetzt deinen (…" at bounding box center [565, 197] width 896 height 1470
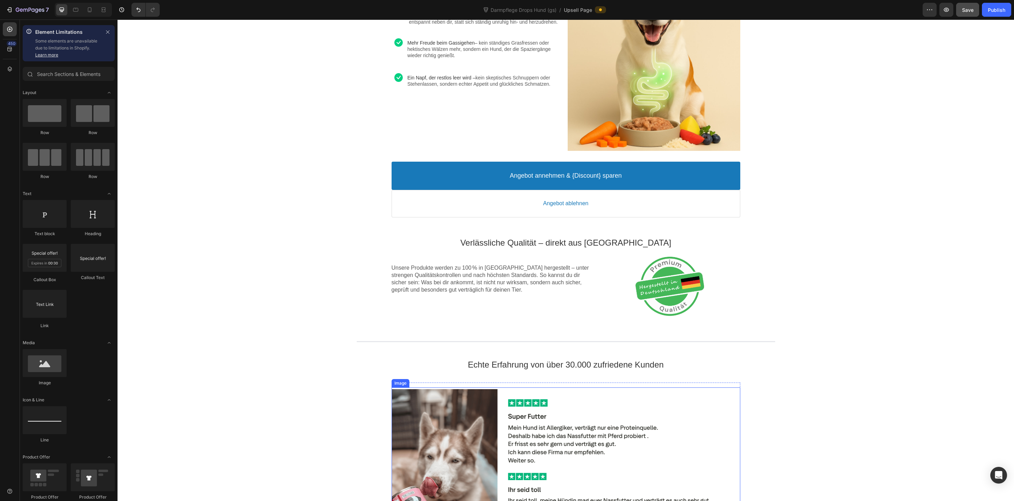
scroll to position [454, 0]
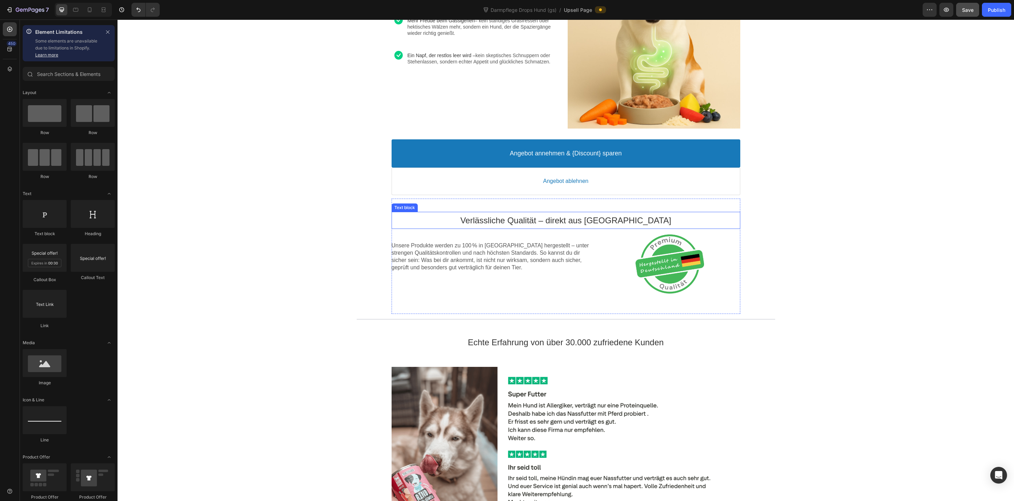
click at [513, 220] on p "Verlässliche Qualität – direkt aus [GEOGRAPHIC_DATA]" at bounding box center [565, 220] width 349 height 11
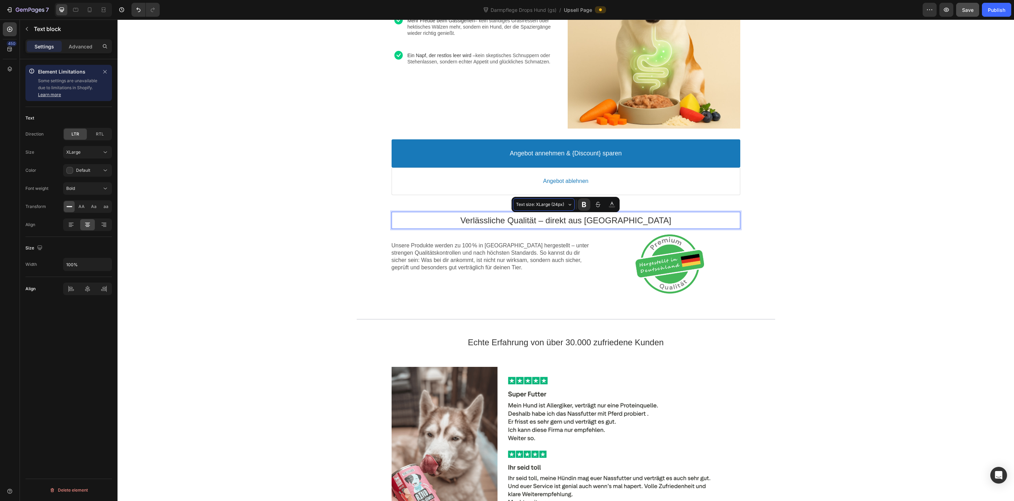
click at [570, 205] on button "Text size: XLarge (24px)" at bounding box center [544, 204] width 62 height 13
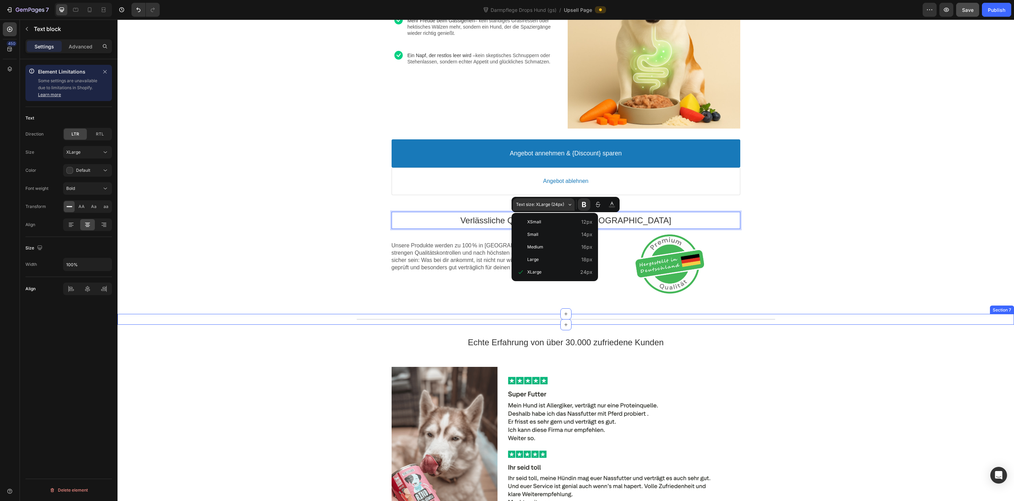
click at [269, 354] on div "Echte Erfahrung von über 30.000 zufriedene Kunden Text block" at bounding box center [565, 342] width 896 height 25
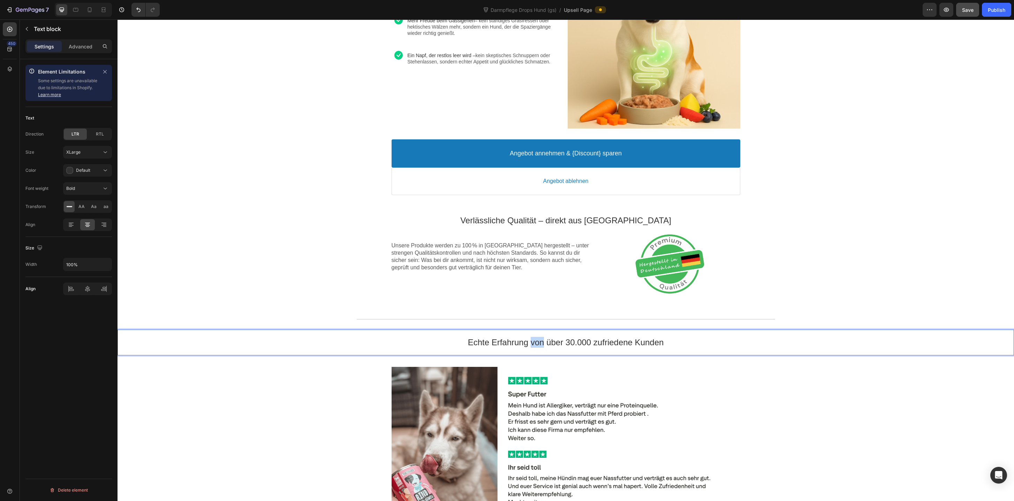
click at [538, 341] on p "Echte Erfahrung von über 30.000 zufriedene Kunden" at bounding box center [565, 342] width 896 height 11
click at [550, 327] on span "Text size: XLarge (24px)" at bounding box center [541, 327] width 50 height 8
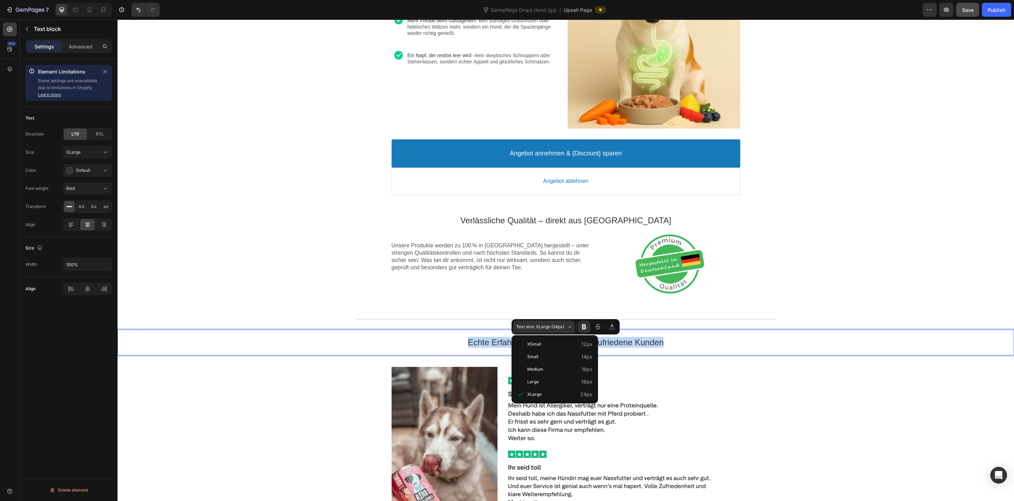
click at [333, 436] on div "Image Rabatt-Geschenk freigeschaltet! 🎉 Callout Text Sichere dir jetzt deinen (…" at bounding box center [565, 333] width 896 height 1470
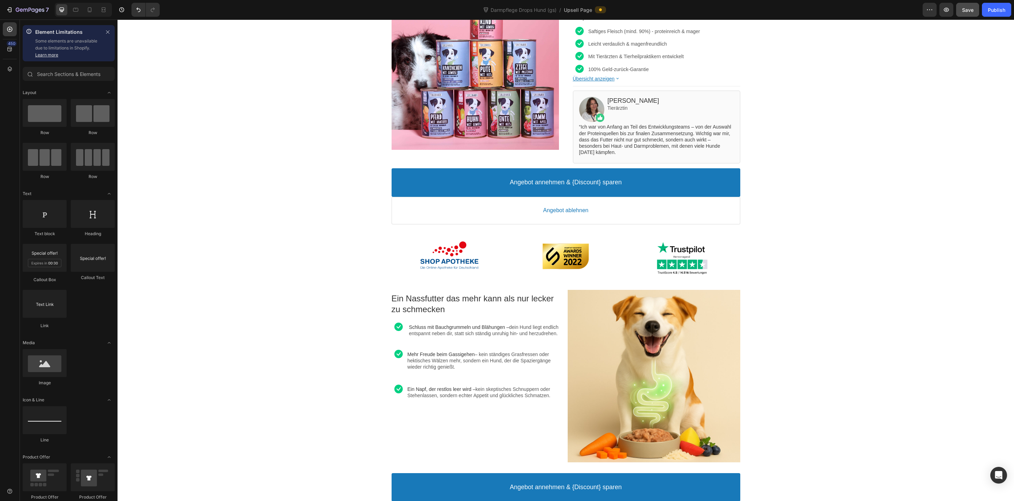
scroll to position [0, 0]
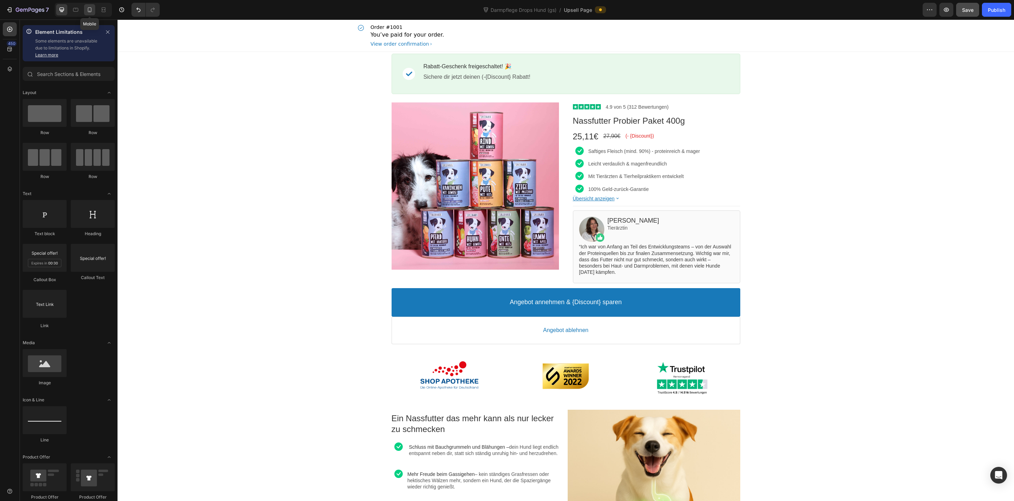
click at [93, 14] on div at bounding box center [89, 9] width 11 height 11
